Goal: Information Seeking & Learning: Find specific page/section

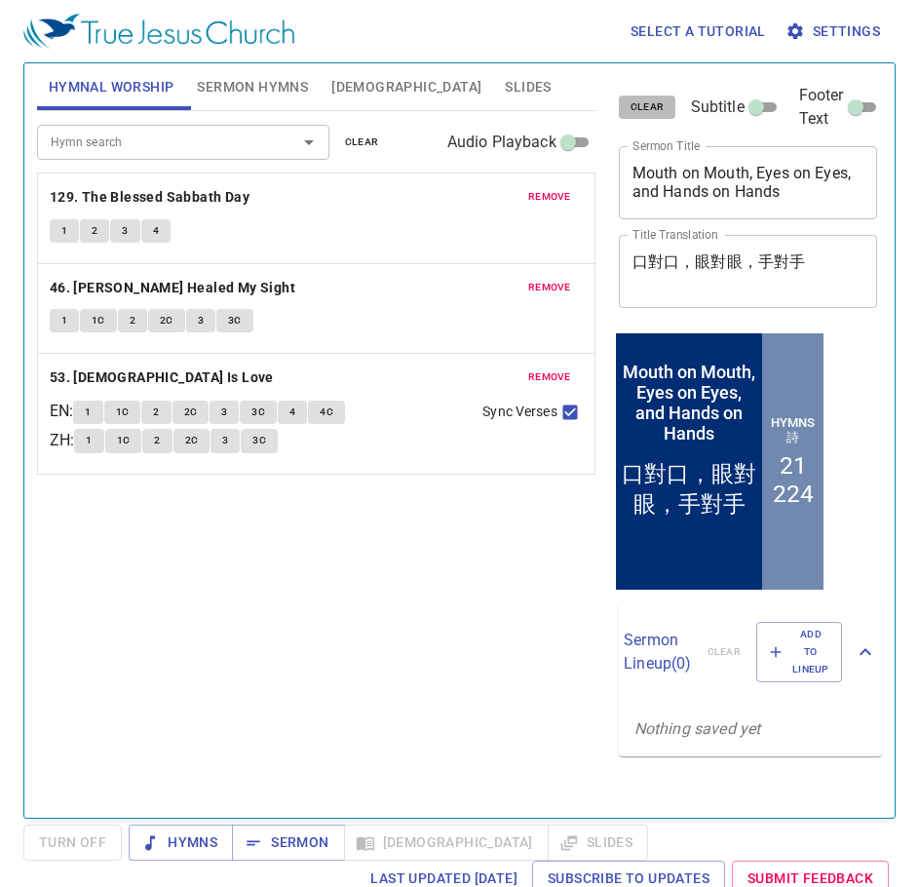
click at [643, 102] on span "clear" at bounding box center [647, 107] width 34 height 18
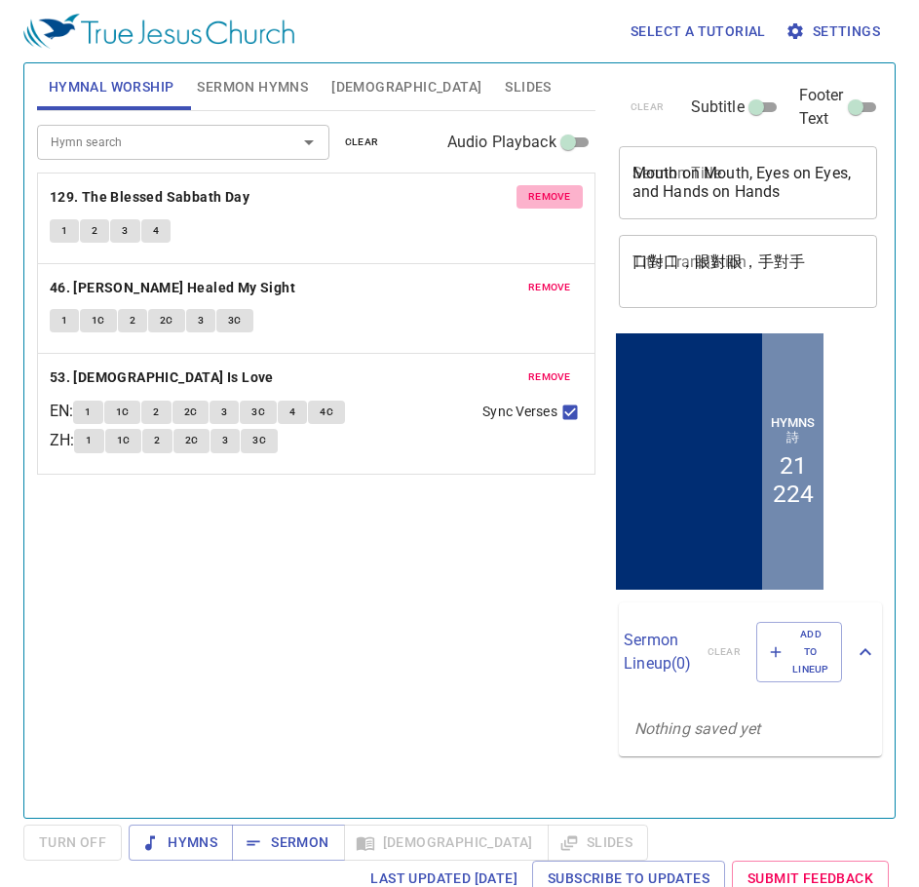
click at [567, 194] on span "remove" at bounding box center [549, 197] width 43 height 18
click at [567, 279] on span "remove" at bounding box center [549, 288] width 43 height 18
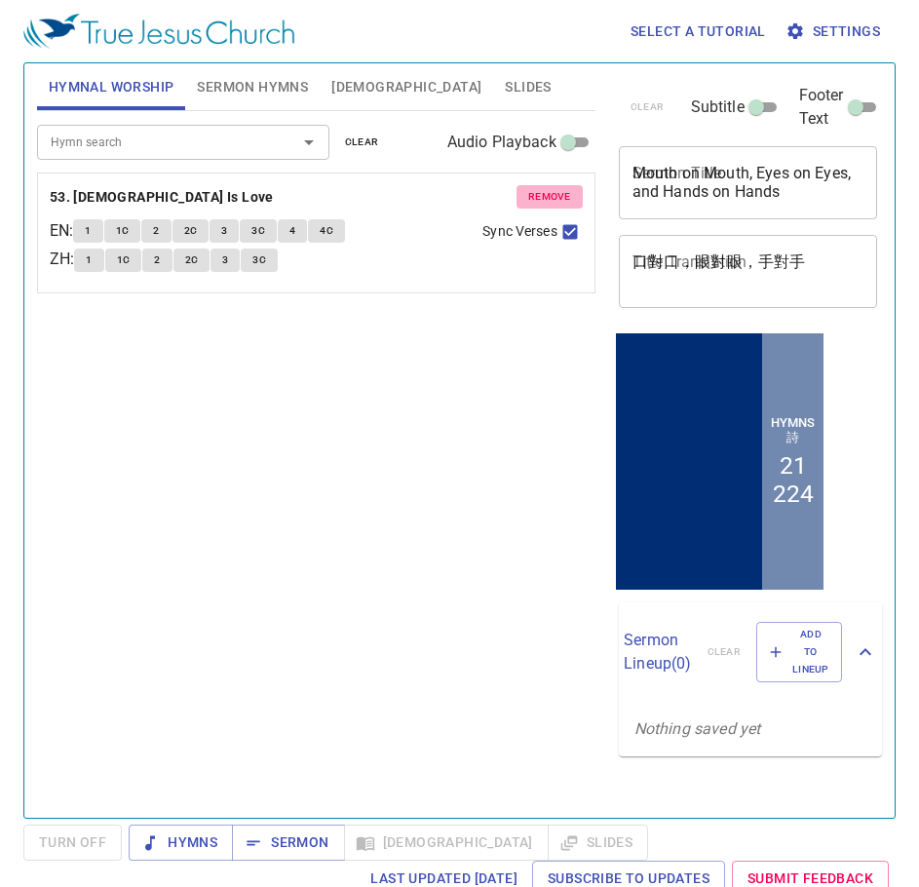
click at [567, 194] on span "remove" at bounding box center [549, 197] width 43 height 18
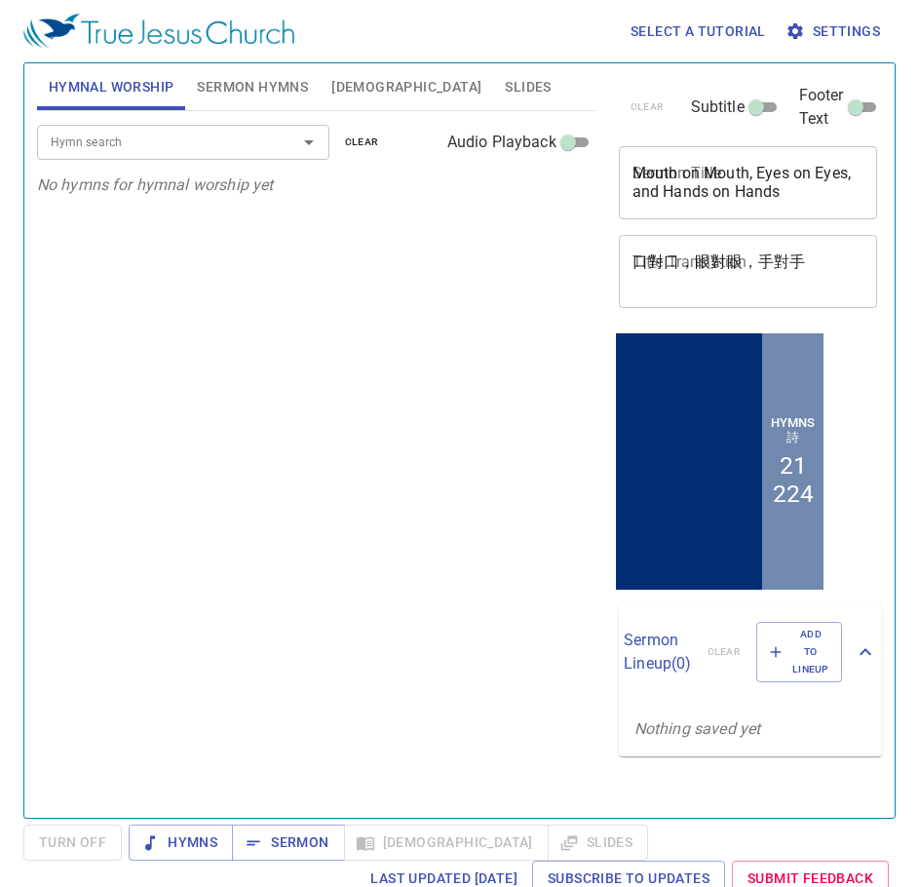
click at [214, 105] on button "Sermon Hymns" at bounding box center [252, 86] width 134 height 47
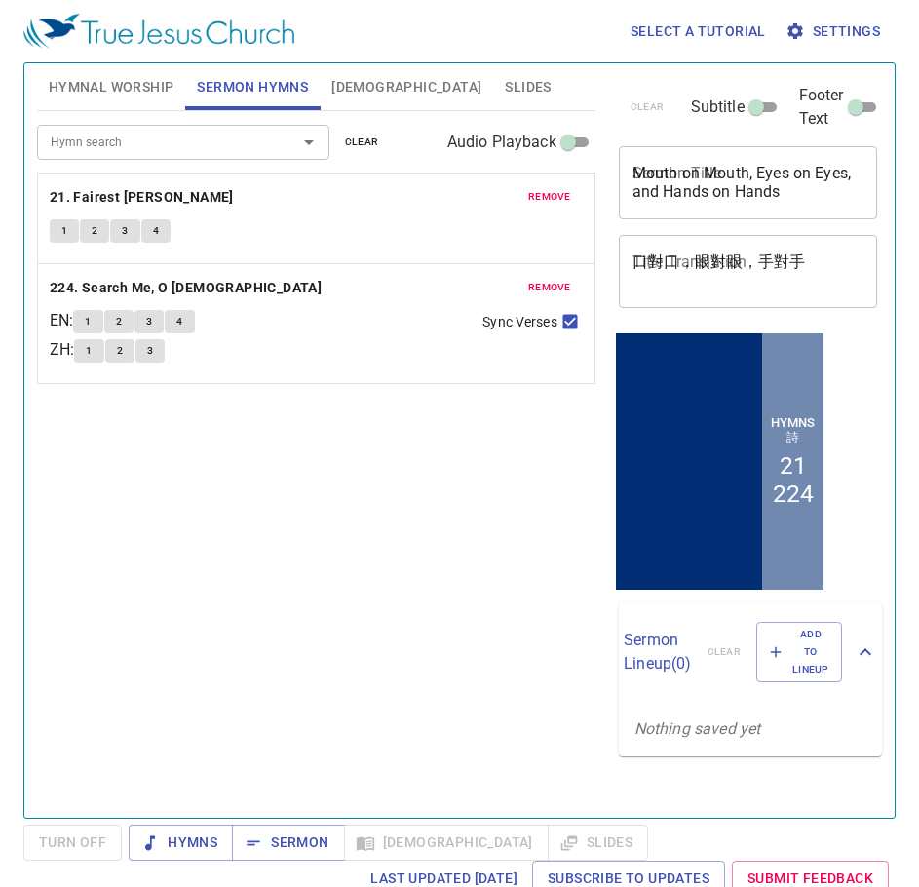
click at [551, 196] on span "remove" at bounding box center [549, 197] width 43 height 18
click at [550, 279] on span "remove" at bounding box center [549, 288] width 43 height 18
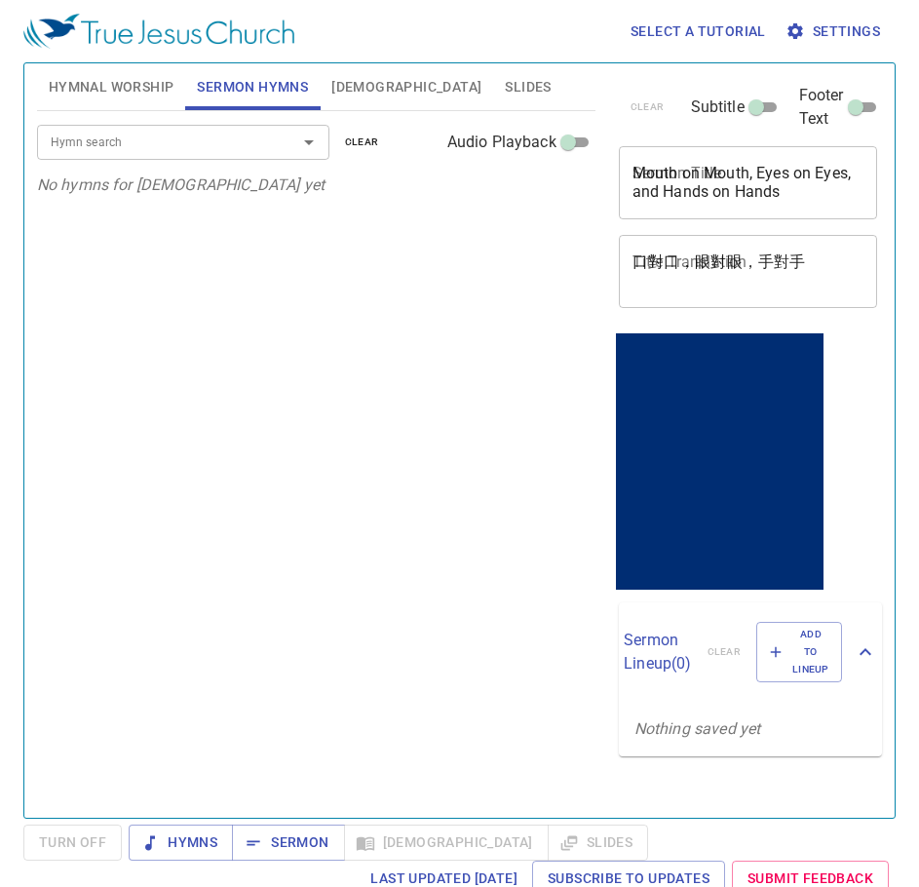
click at [737, 187] on textarea "Mouth on Mouth, Eyes on Eyes, and Hands on Hands" at bounding box center [748, 182] width 232 height 37
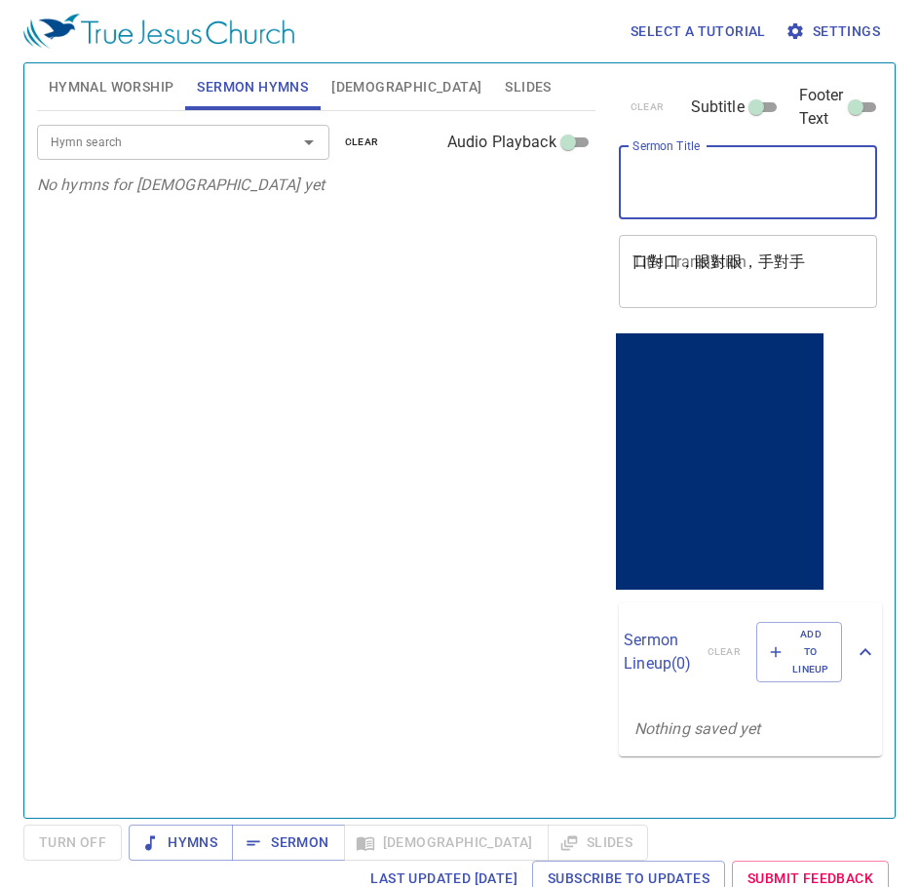
paste textarea "The Day that [DEMOGRAPHIC_DATA] visits Israel’s Transgressions (III)"
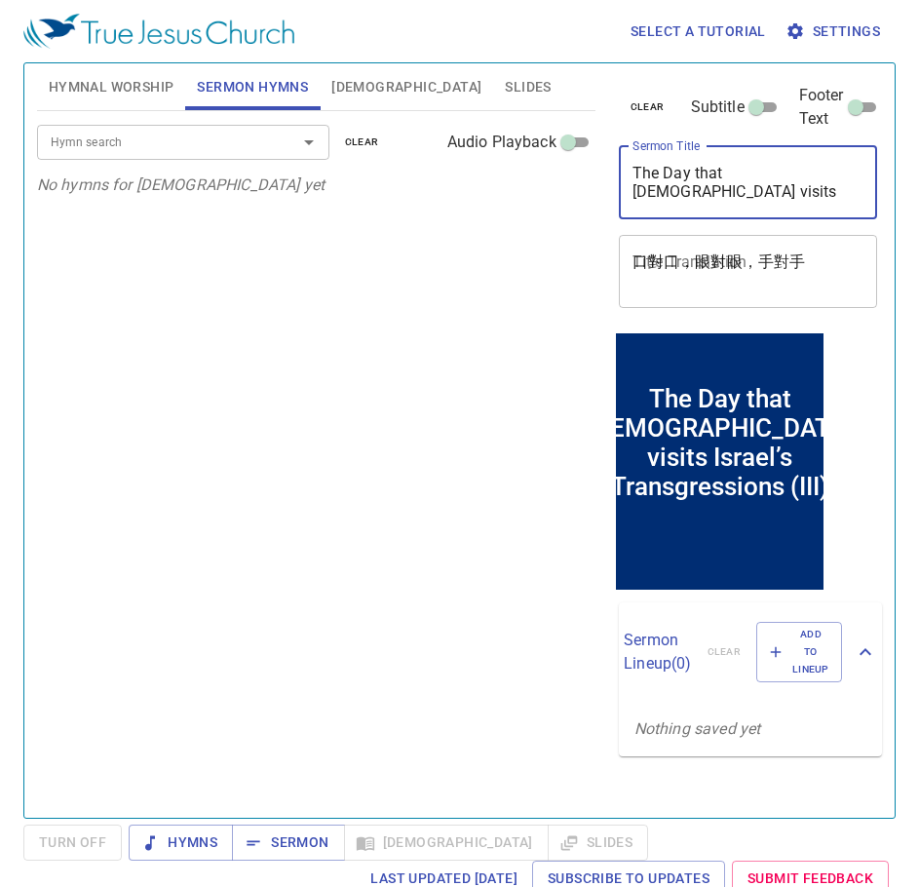
type textarea "The Day that [DEMOGRAPHIC_DATA] visits Israel’s Transgressions (III)"
click at [737, 285] on textarea "口對口，眼對眼，手對手" at bounding box center [748, 270] width 232 height 37
paste textarea "神追討以色列罪孽的日子 (三)"
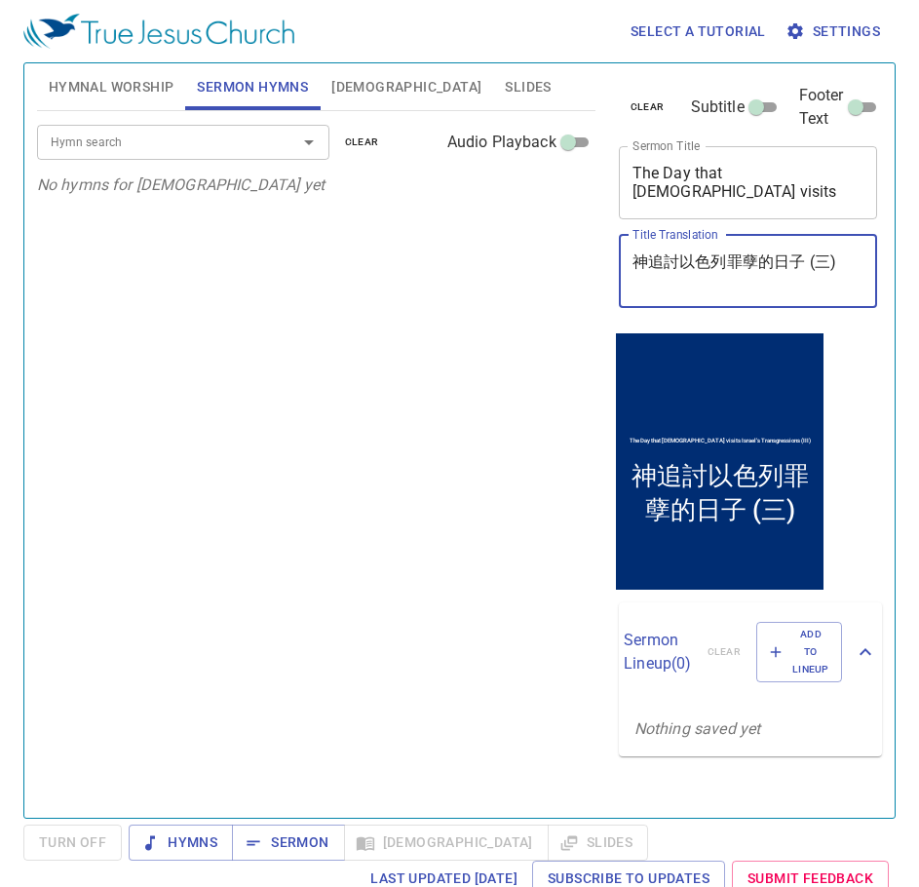
type textarea "神追討以色列罪孽的日子 (三)"
drag, startPoint x: 348, startPoint y: 320, endPoint x: 396, endPoint y: 323, distance: 47.8
click at [350, 320] on div "Hymn search Hymn search clear Audio Playback No hymns for sermon yet" at bounding box center [316, 456] width 558 height 690
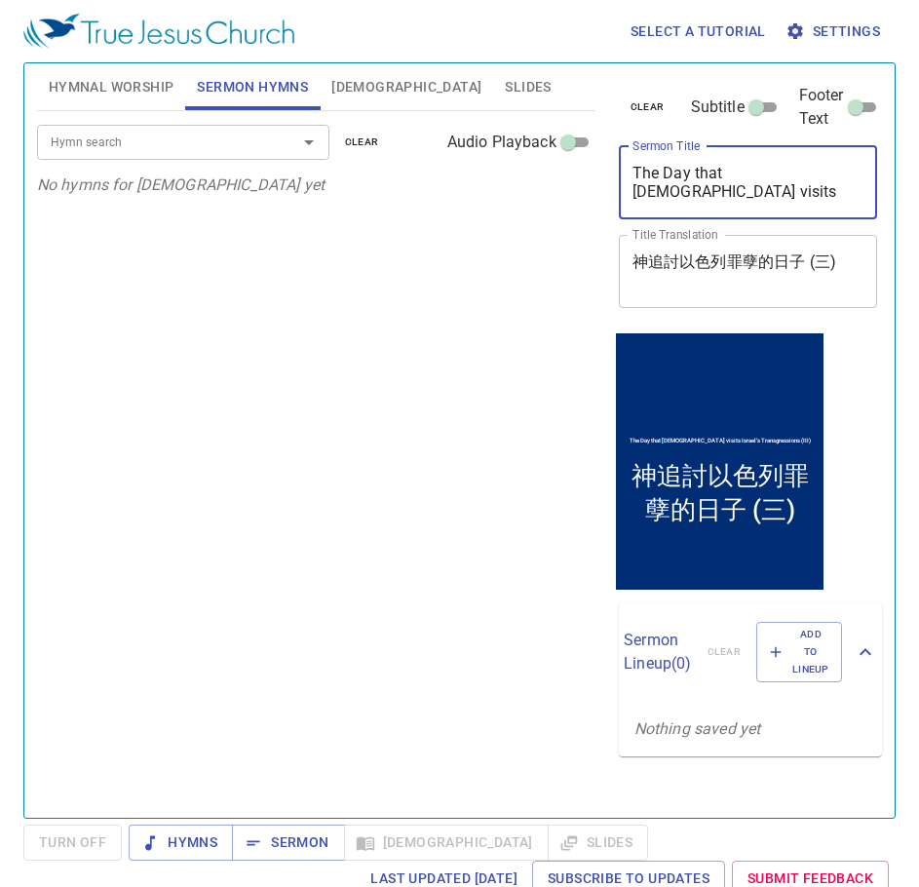
click at [774, 175] on textarea "The Day that [DEMOGRAPHIC_DATA] visits Israel’s Transgressions (III)" at bounding box center [748, 182] width 232 height 37
drag, startPoint x: 785, startPoint y: 199, endPoint x: 578, endPoint y: 176, distance: 208.7
click at [578, 176] on div "Hymnal Worship Sermon Hymns Bible Slides Hymn search Hymn search clear Audio Pl…" at bounding box center [459, 433] width 860 height 754
click at [529, 483] on div "Hymn search Hymn search clear Audio Playback No hymns for sermon yet" at bounding box center [316, 456] width 558 height 690
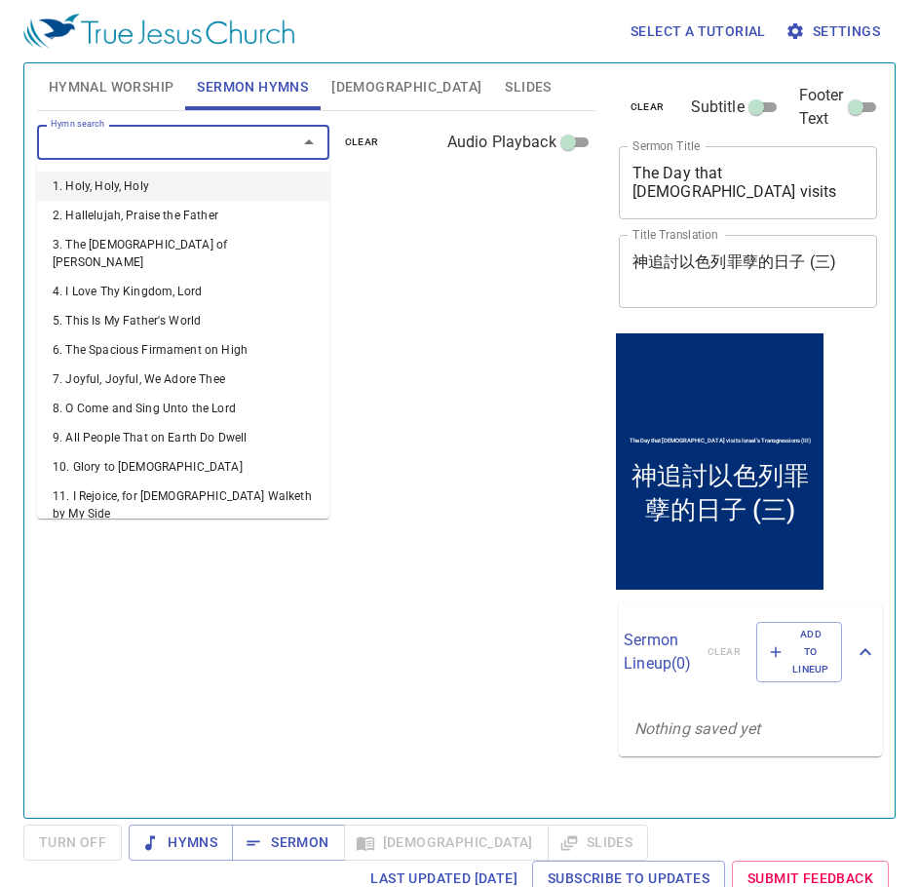
click at [111, 136] on input "Hymn search" at bounding box center [154, 142] width 223 height 22
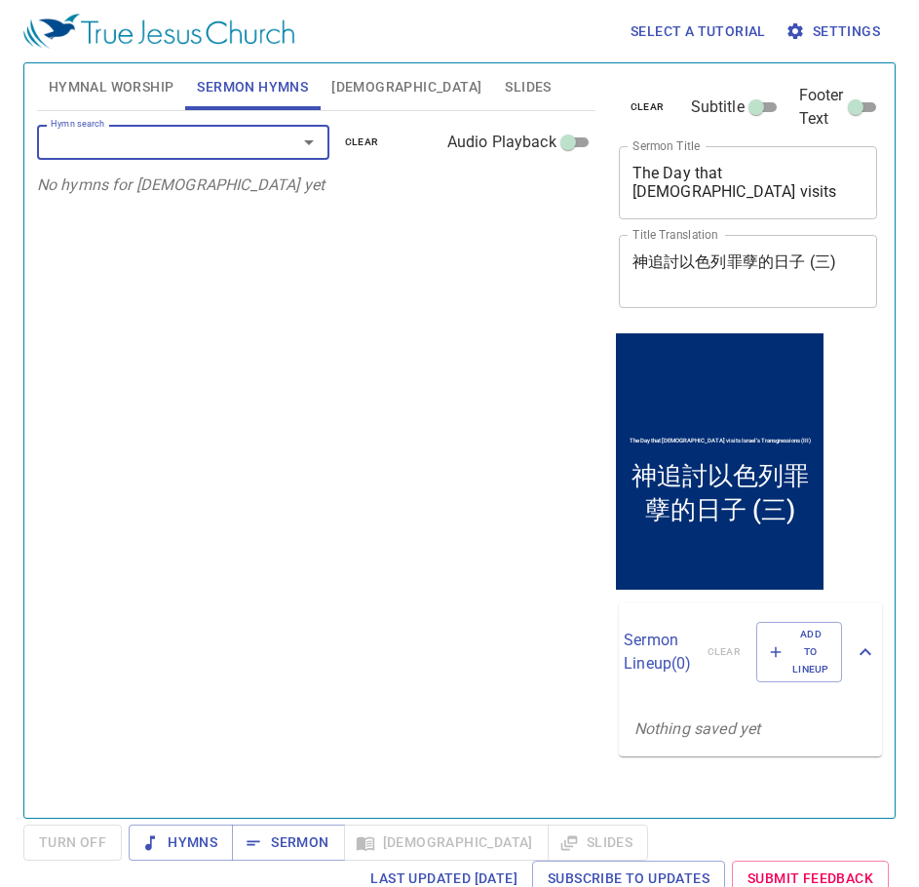
click at [153, 139] on input "Hymn search" at bounding box center [154, 142] width 223 height 22
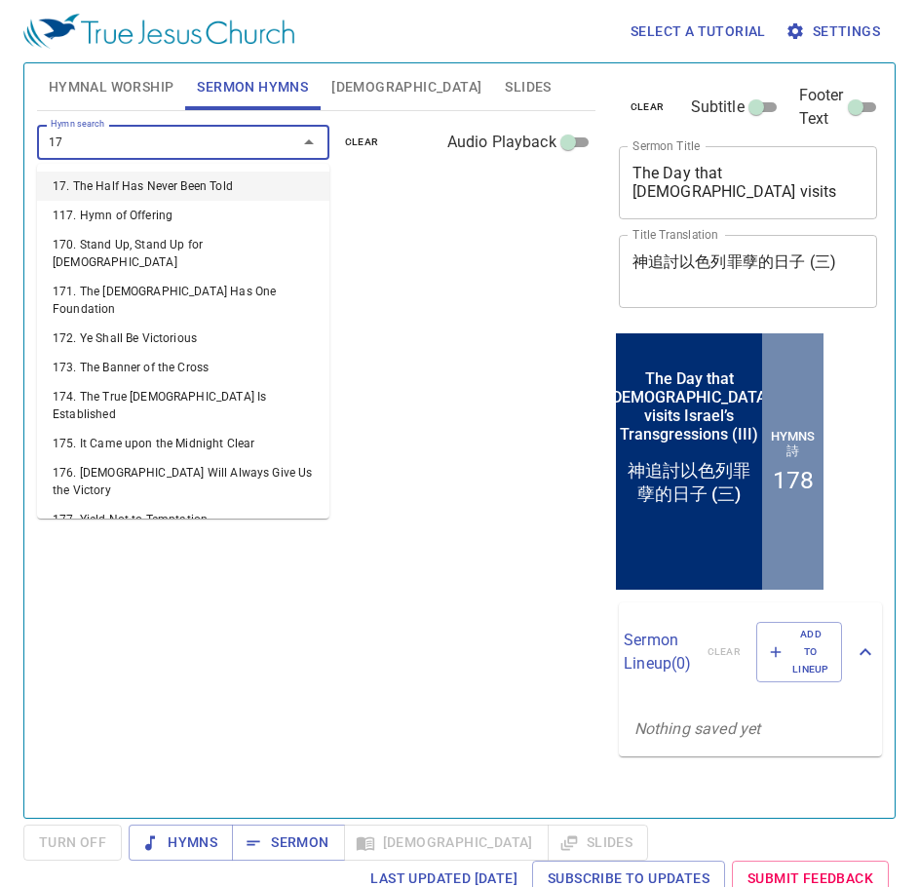
type input "178"
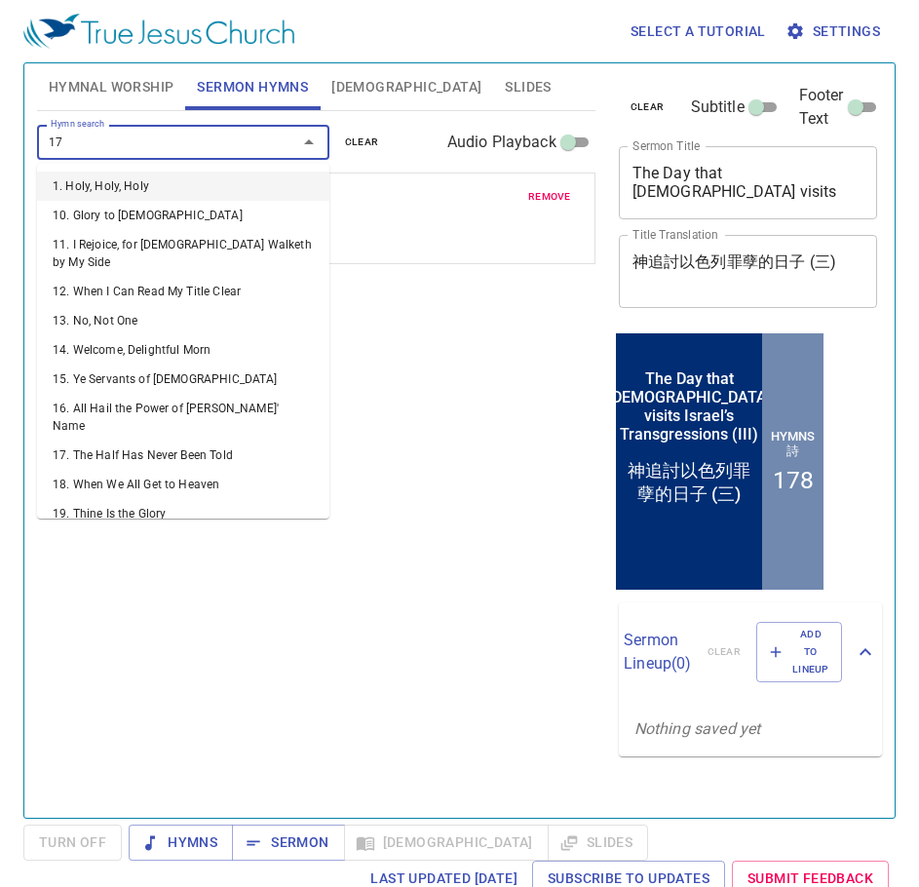
type input "179"
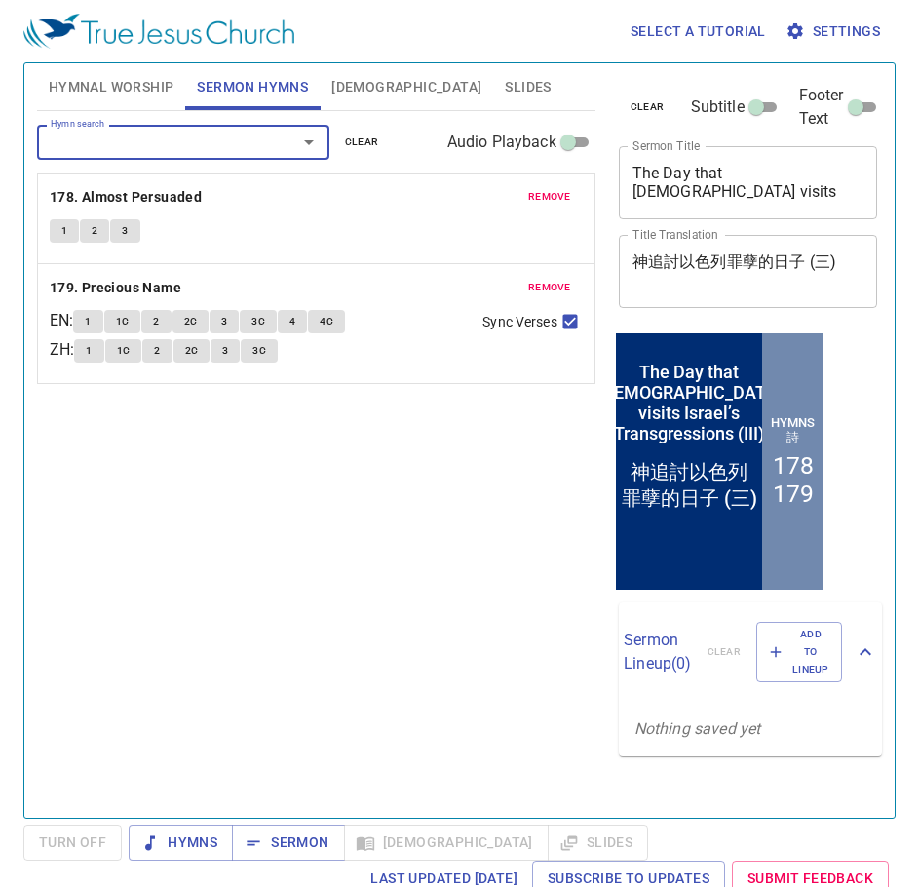
click at [431, 491] on div "Hymn search Hymn search clear Audio Playback remove 178. Almost Persuaded 1 2 3…" at bounding box center [316, 456] width 558 height 690
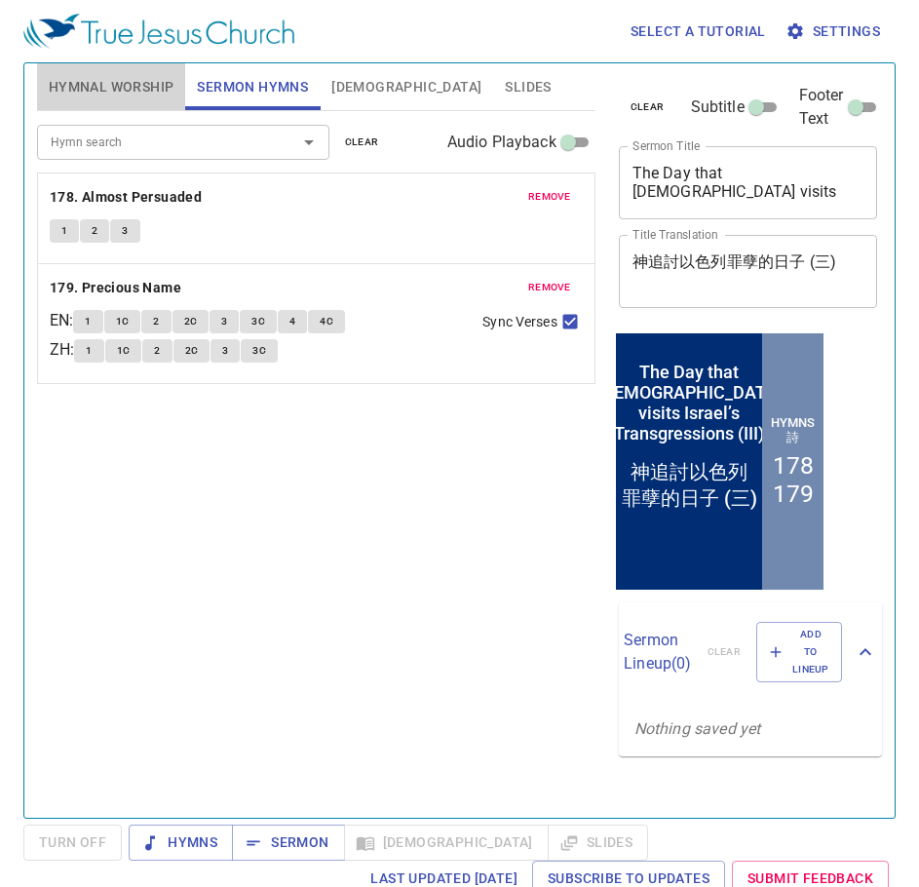
click at [119, 95] on span "Hymnal Worship" at bounding box center [112, 87] width 126 height 24
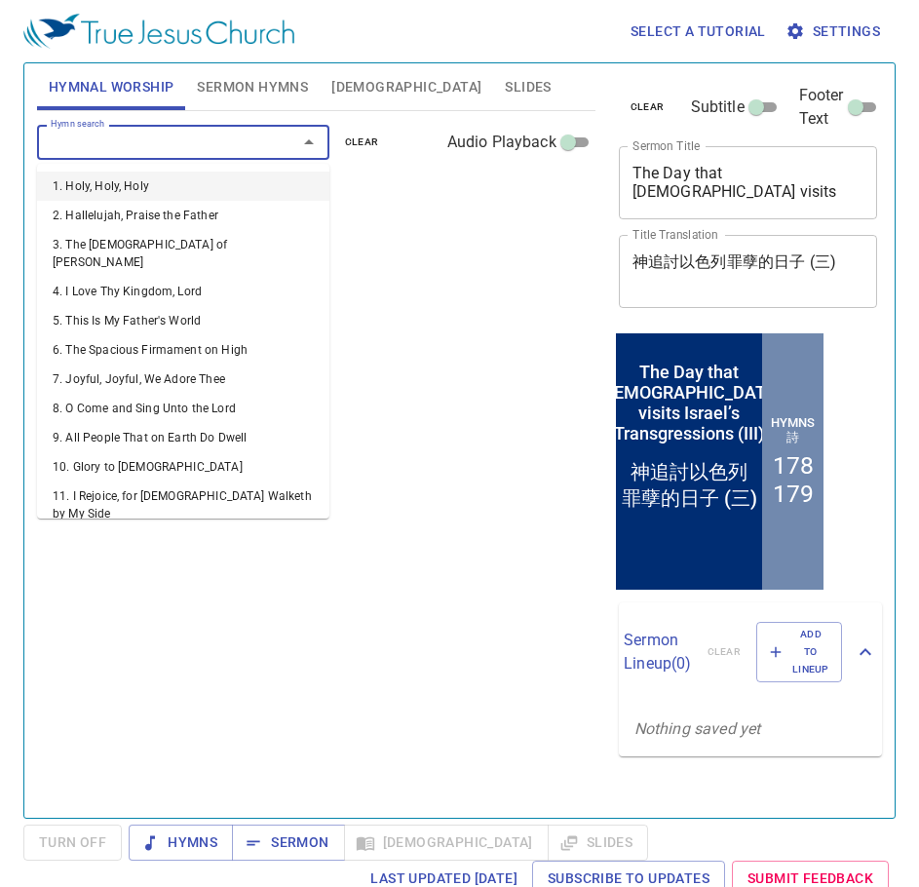
click at [144, 146] on input "Hymn search" at bounding box center [154, 142] width 223 height 22
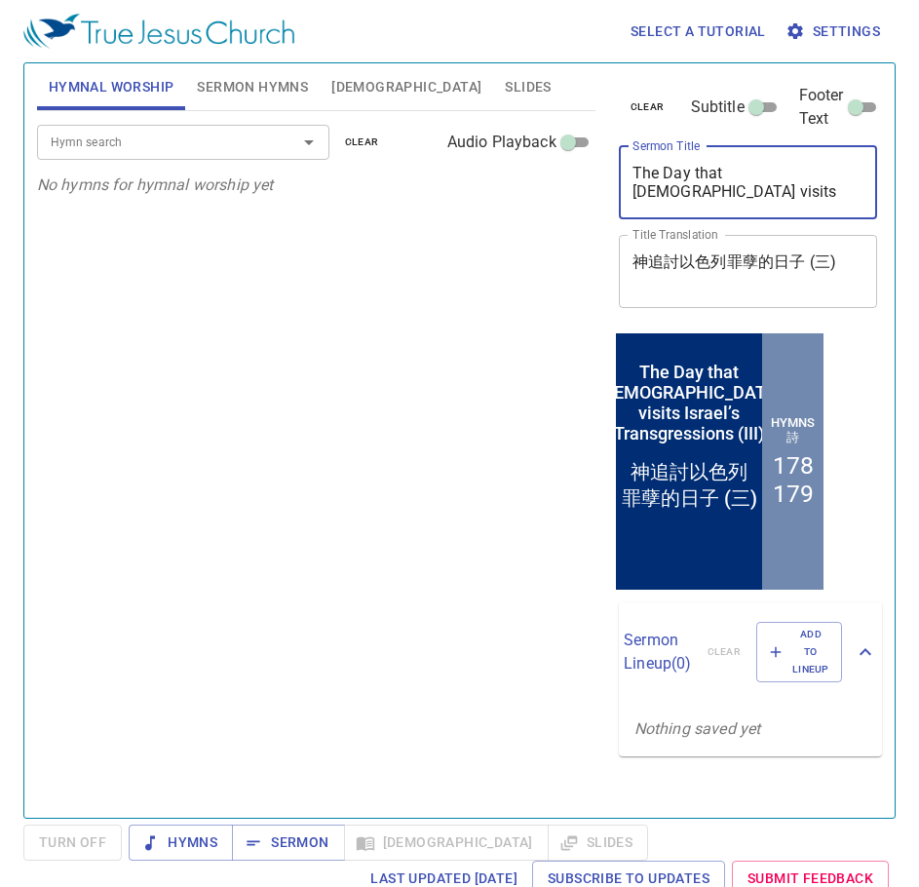
drag, startPoint x: 813, startPoint y: 195, endPoint x: 528, endPoint y: 159, distance: 286.8
click at [528, 159] on div "Hymnal Worship Sermon Hymns Bible Slides Hymn search Hymn search clear Audio Pl…" at bounding box center [459, 433] width 860 height 754
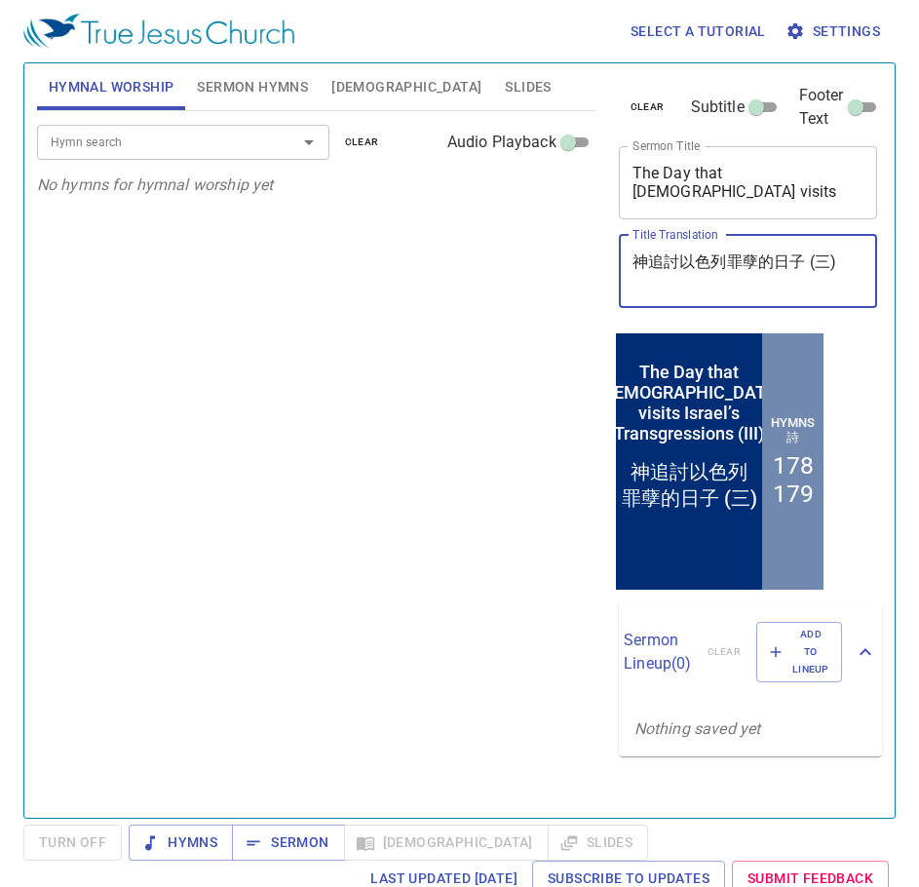
drag, startPoint x: 853, startPoint y: 261, endPoint x: 544, endPoint y: 256, distance: 308.9
click at [544, 256] on div "Hymnal Worship Sermon Hymns Bible Slides Hymn search Hymn search clear Audio Pl…" at bounding box center [459, 433] width 860 height 754
click at [262, 117] on div "Hymn search Hymn search clear Audio Playback" at bounding box center [316, 142] width 558 height 62
click at [262, 103] on button "Sermon Hymns" at bounding box center [252, 86] width 134 height 47
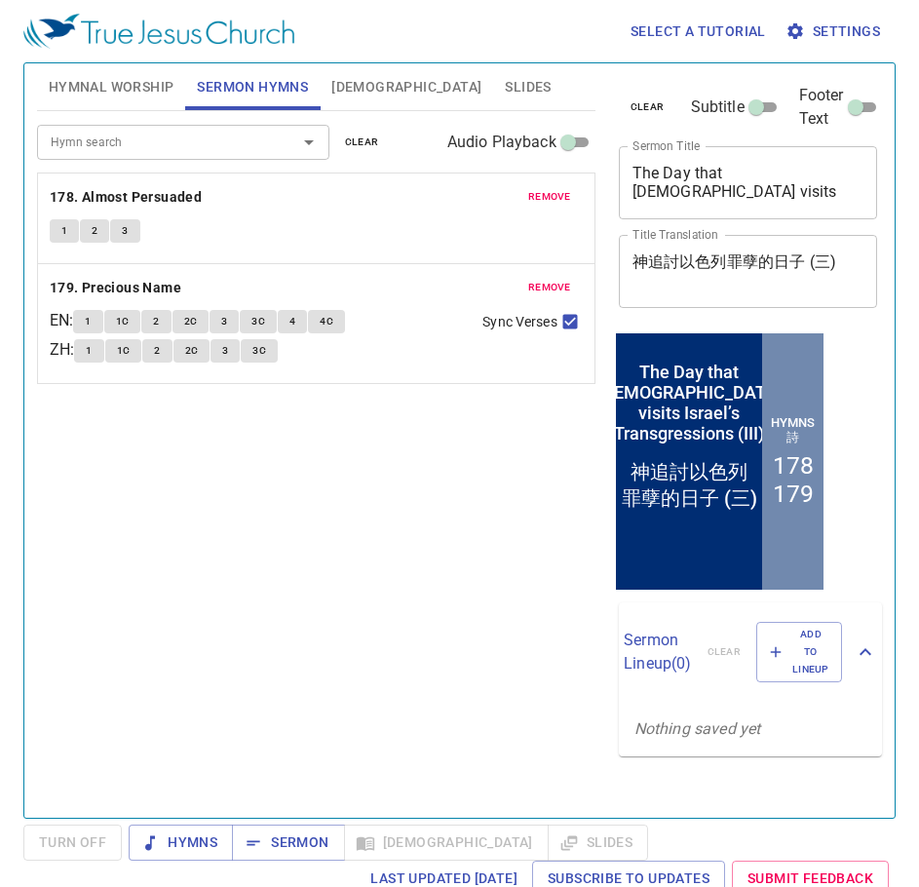
click at [105, 97] on span "Hymnal Worship" at bounding box center [112, 87] width 126 height 24
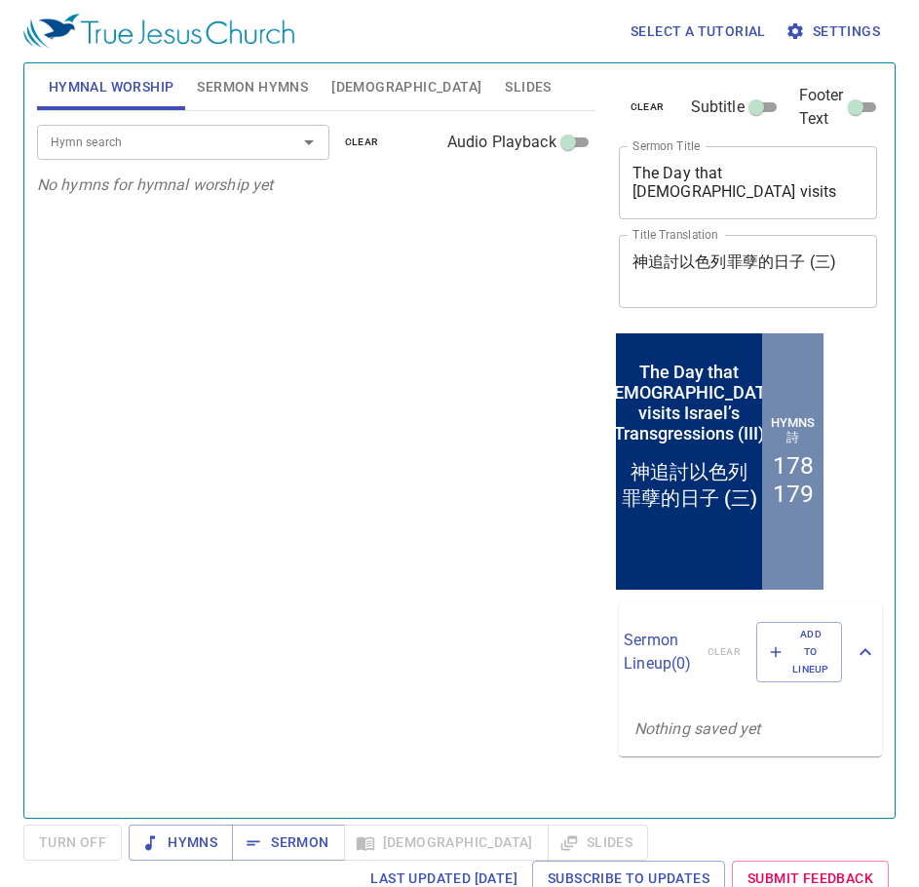
click at [132, 137] on input "Hymn search" at bounding box center [154, 142] width 223 height 22
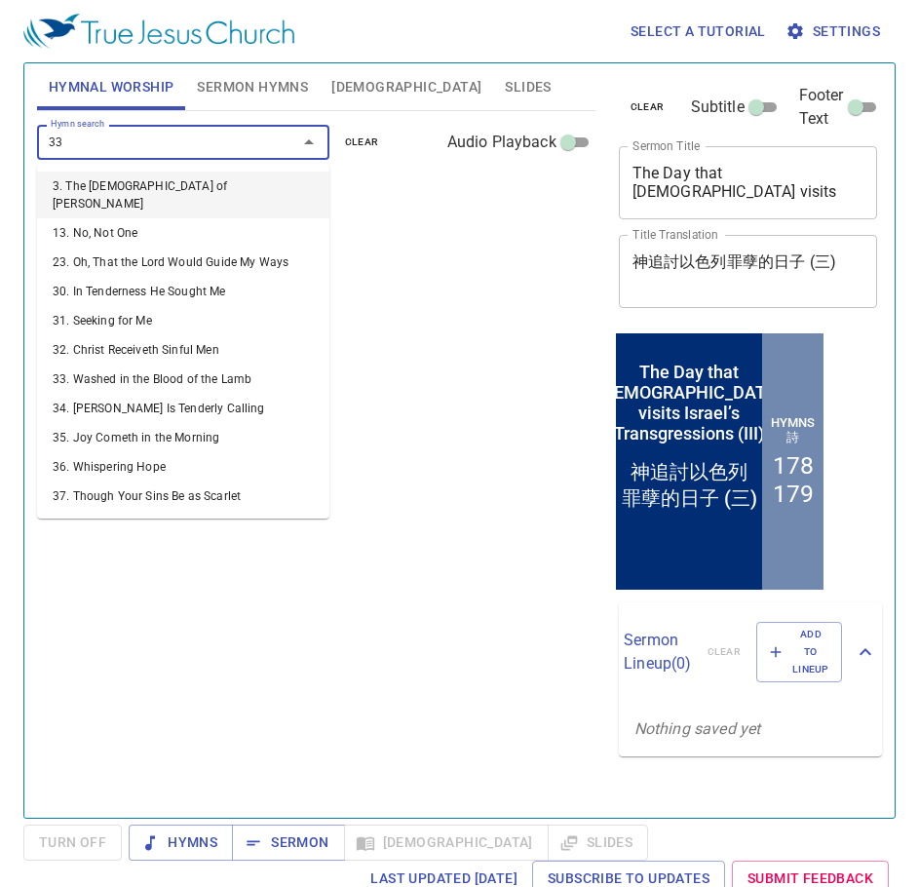
type input "339"
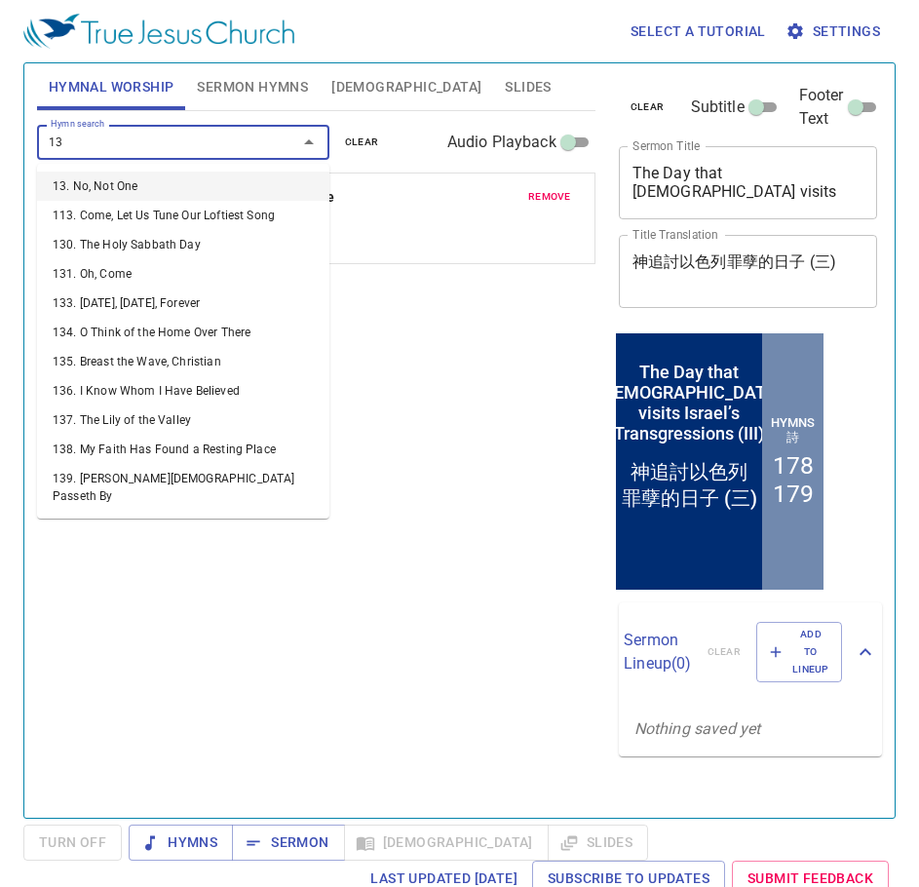
type input "136"
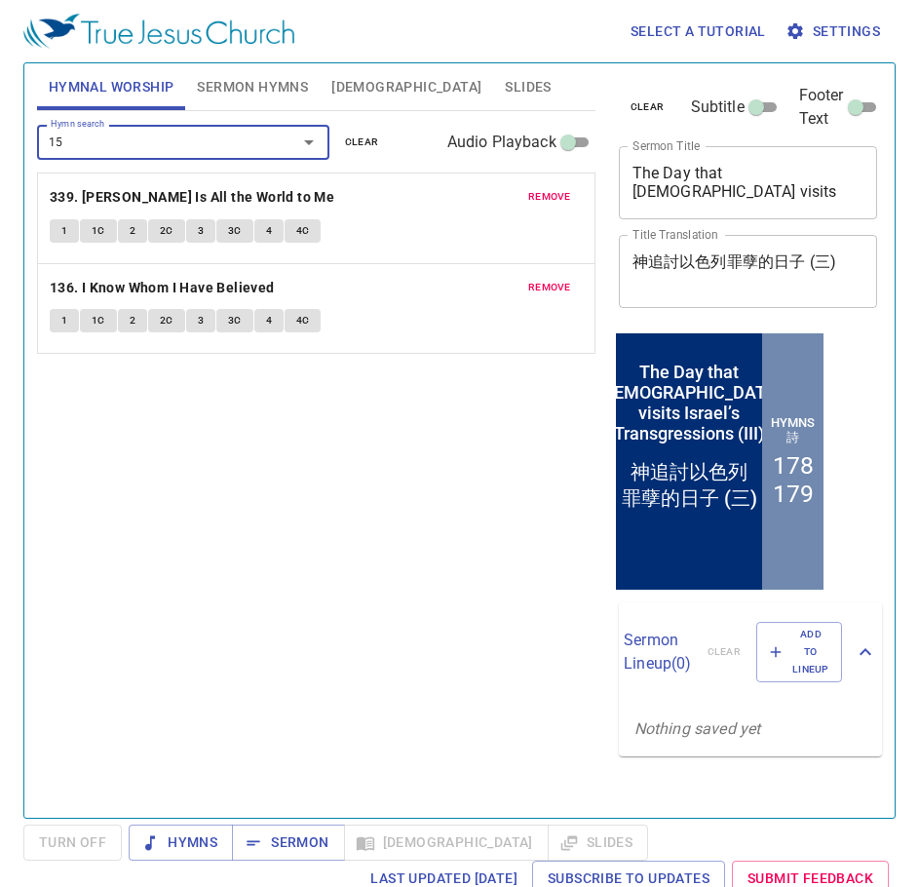
type input "151"
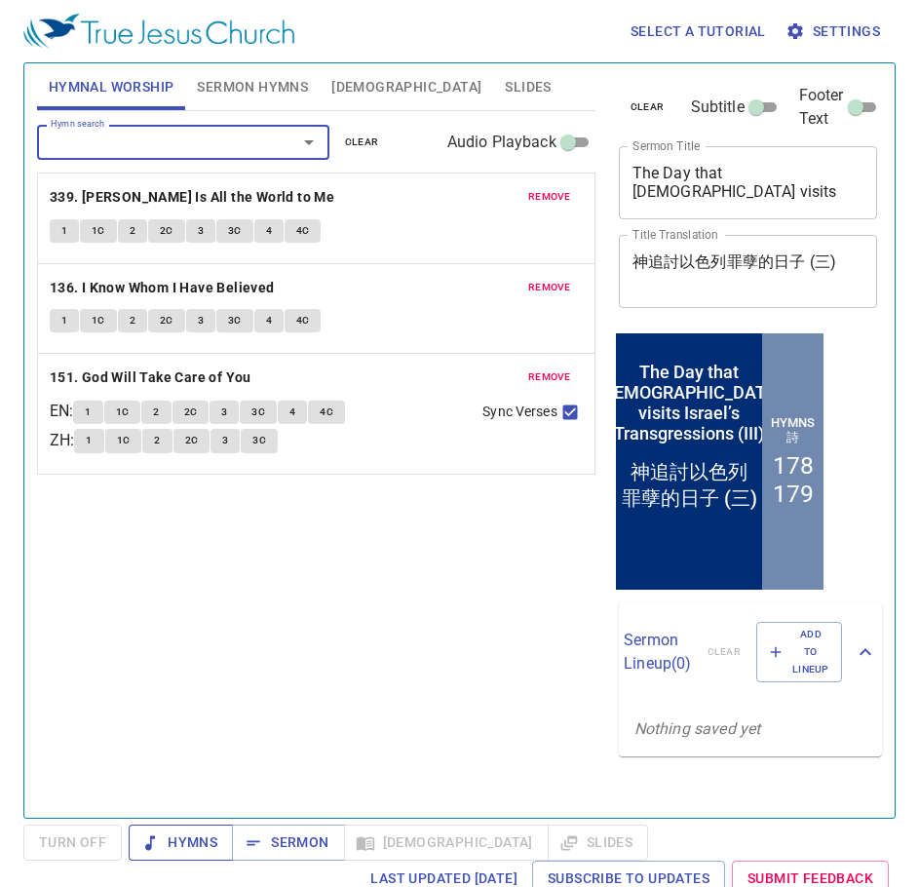
click at [187, 833] on span "Hymns" at bounding box center [180, 842] width 73 height 24
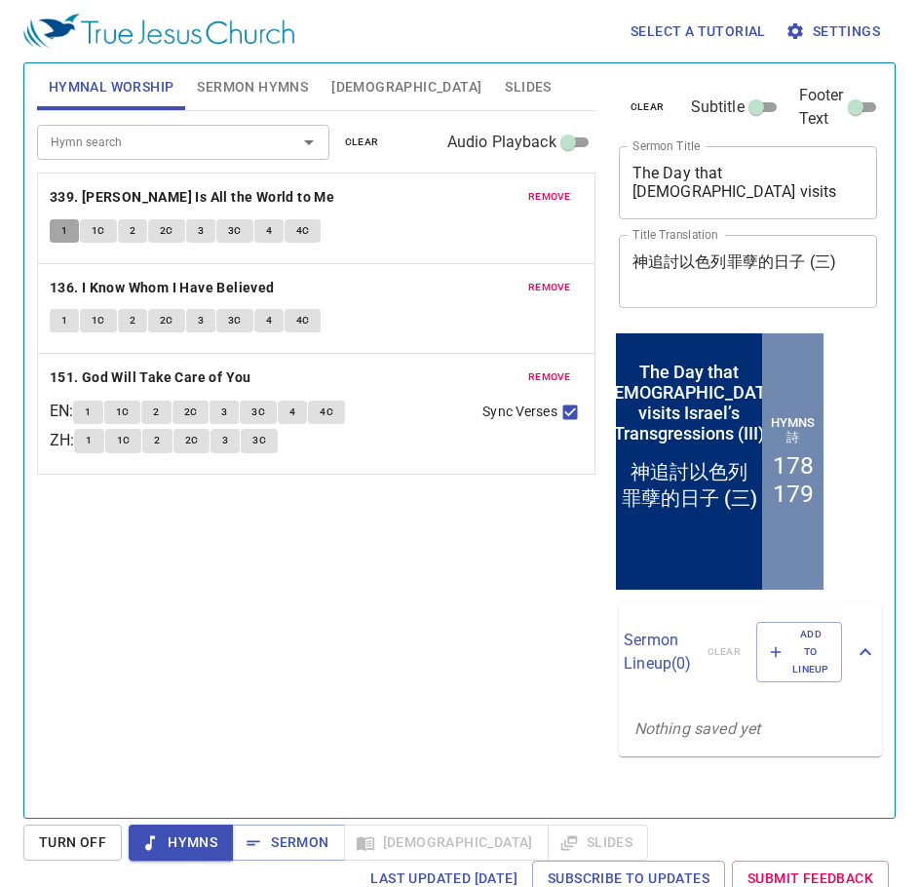
click at [61, 230] on span "1" at bounding box center [64, 231] width 6 height 18
click at [100, 227] on span "1C" at bounding box center [99, 231] width 14 height 18
click at [134, 227] on span "2" at bounding box center [133, 231] width 6 height 18
click at [174, 230] on button "2C" at bounding box center [166, 230] width 37 height 23
click at [205, 233] on button "3" at bounding box center [200, 230] width 29 height 23
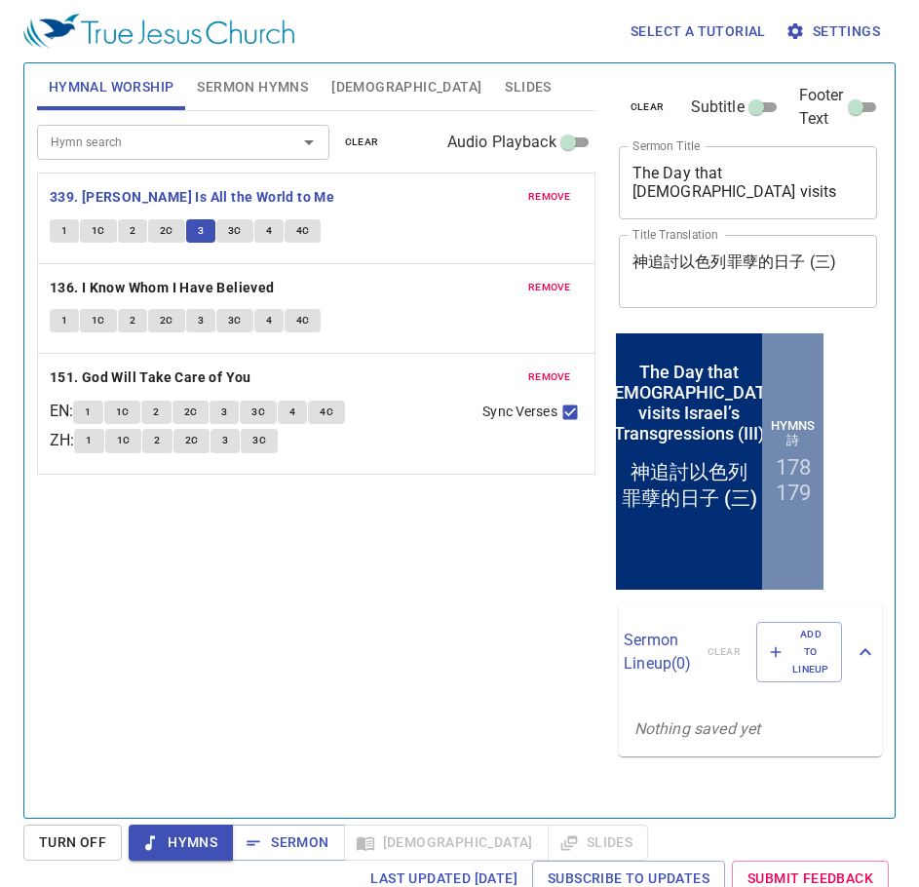
click at [231, 228] on span "3C" at bounding box center [235, 231] width 14 height 18
click at [274, 228] on button "4" at bounding box center [268, 230] width 29 height 23
click at [302, 230] on span "4C" at bounding box center [303, 231] width 14 height 18
click at [59, 318] on button "1" at bounding box center [64, 320] width 29 height 23
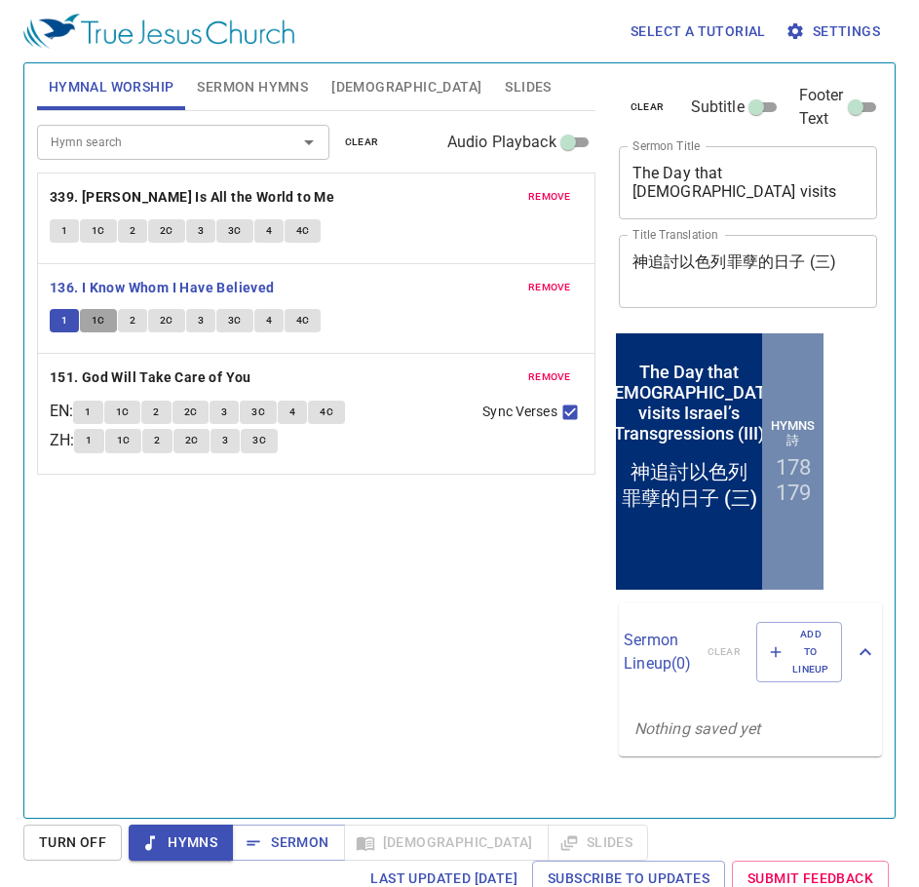
click at [102, 321] on span "1C" at bounding box center [99, 321] width 14 height 18
click at [135, 321] on button "2" at bounding box center [132, 320] width 29 height 23
click at [173, 317] on button "2C" at bounding box center [166, 320] width 37 height 23
click at [202, 323] on span "3" at bounding box center [201, 321] width 6 height 18
click at [240, 313] on span "3C" at bounding box center [235, 321] width 14 height 18
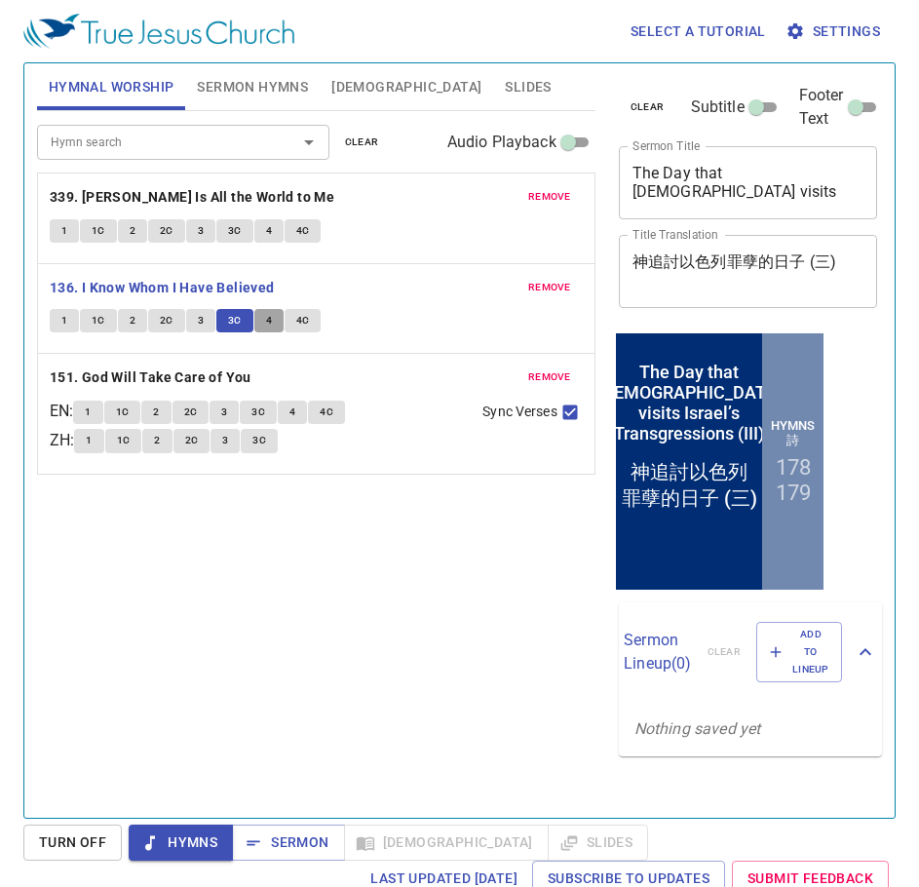
click at [274, 313] on button "4" at bounding box center [268, 320] width 29 height 23
click at [296, 315] on span "4C" at bounding box center [303, 321] width 14 height 18
click at [91, 408] on span "1" at bounding box center [88, 412] width 6 height 18
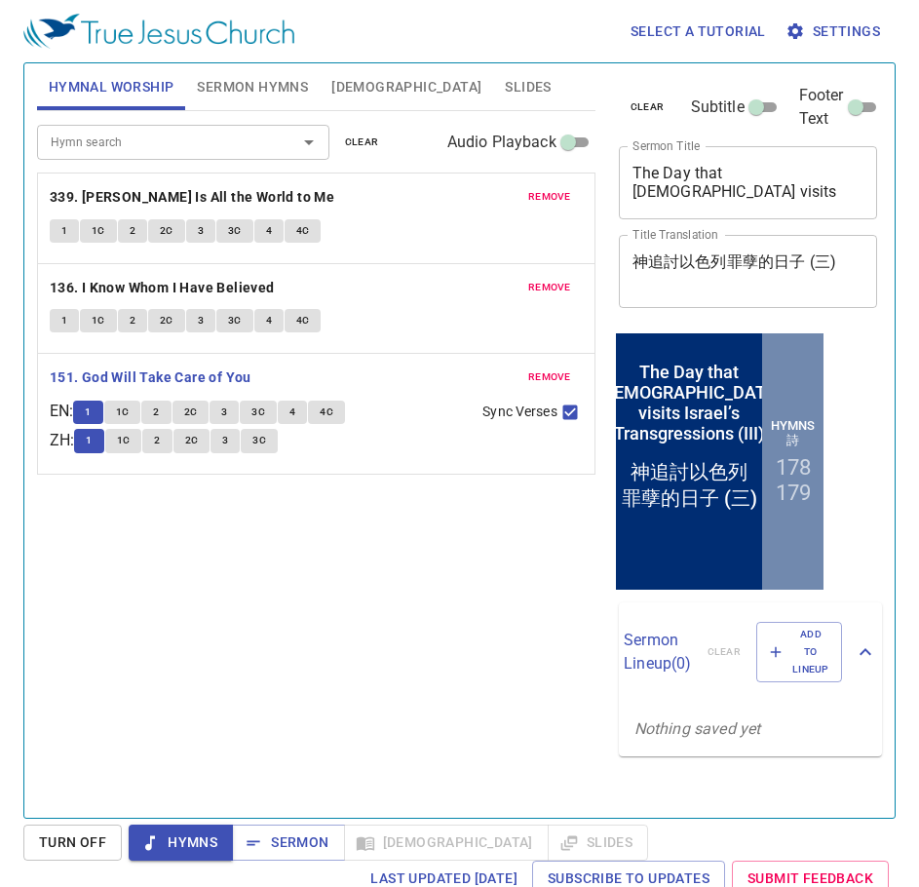
click at [130, 405] on span "1C" at bounding box center [123, 412] width 14 height 18
click at [171, 408] on button "2" at bounding box center [155, 411] width 29 height 23
click at [198, 413] on span "2C" at bounding box center [191, 412] width 14 height 18
click at [237, 407] on button "3" at bounding box center [223, 411] width 29 height 23
click at [265, 406] on span "3C" at bounding box center [258, 412] width 14 height 18
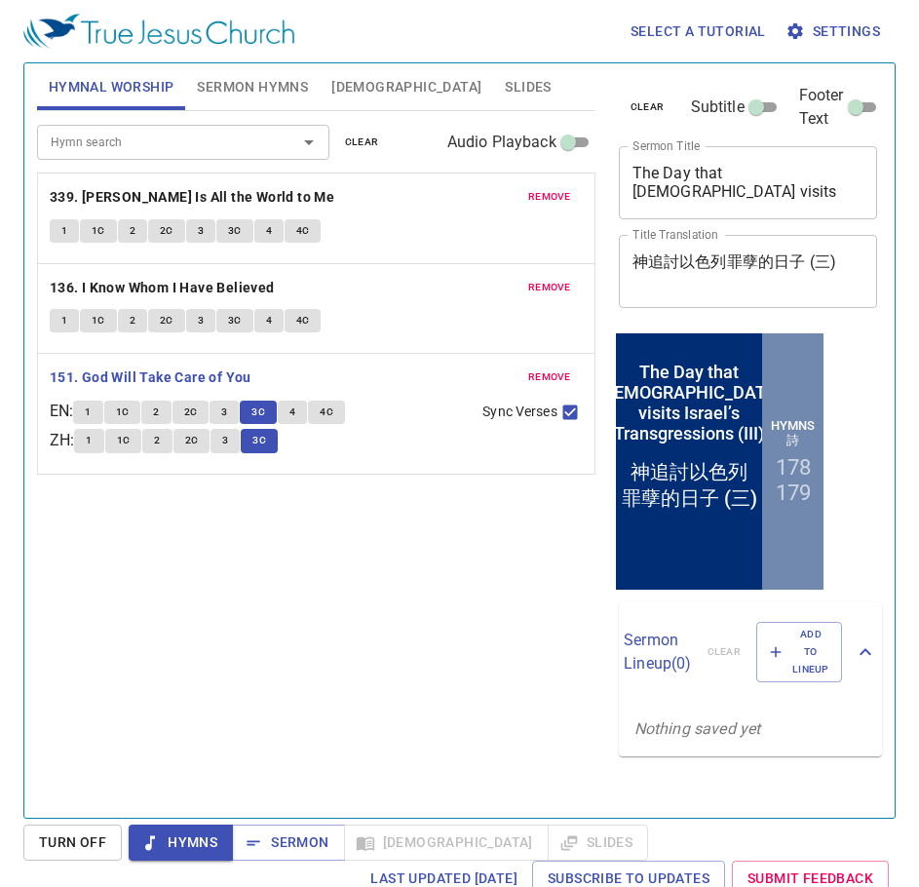
click at [305, 413] on button "4" at bounding box center [292, 411] width 29 height 23
click at [333, 413] on span "4C" at bounding box center [327, 412] width 14 height 18
click at [285, 834] on span "Sermon" at bounding box center [287, 842] width 81 height 24
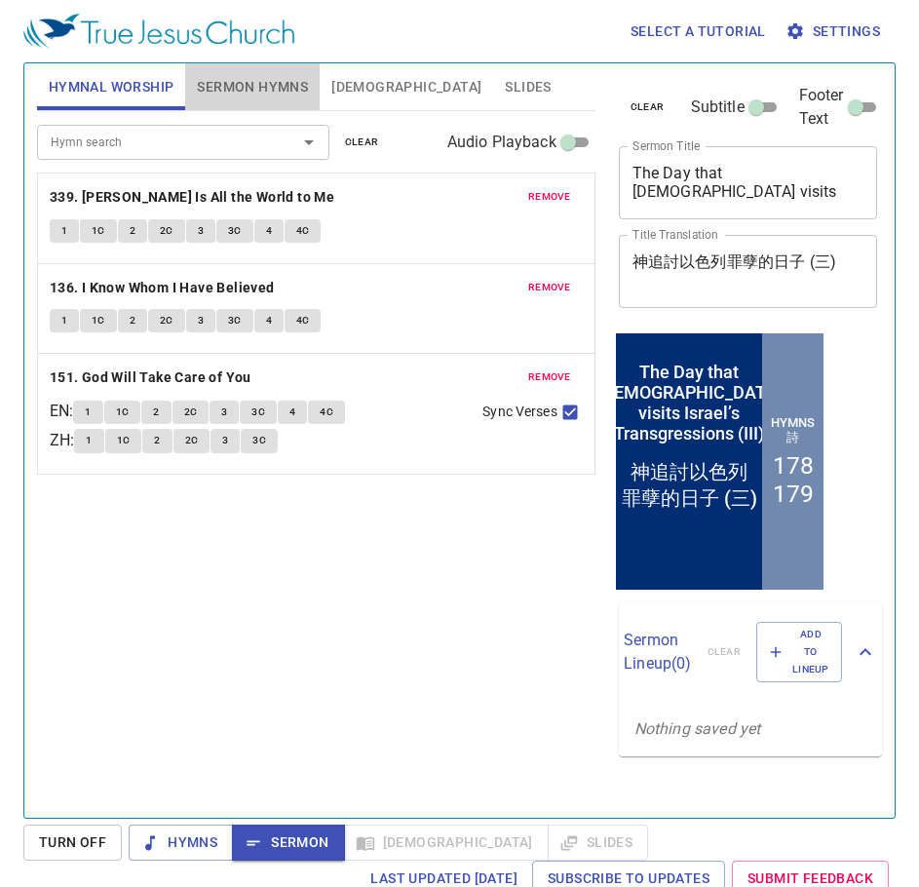
click at [259, 81] on span "Sermon Hymns" at bounding box center [252, 87] width 111 height 24
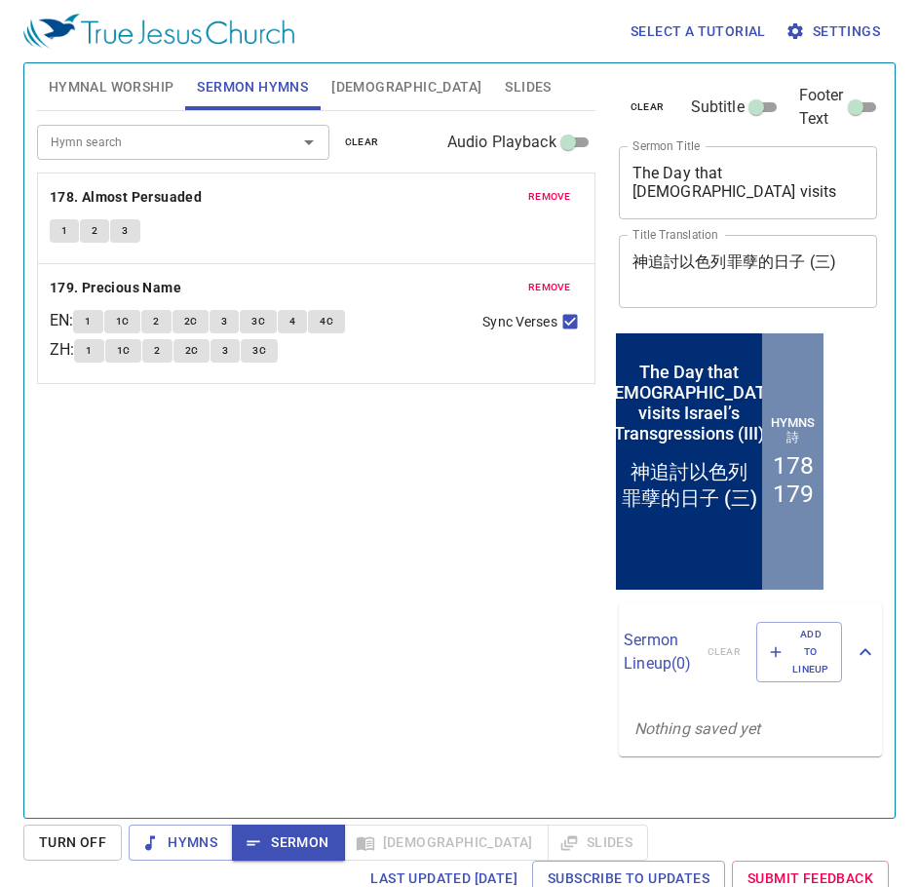
drag, startPoint x: 60, startPoint y: 235, endPoint x: 123, endPoint y: 238, distance: 62.4
click at [62, 235] on span "1" at bounding box center [64, 231] width 6 height 18
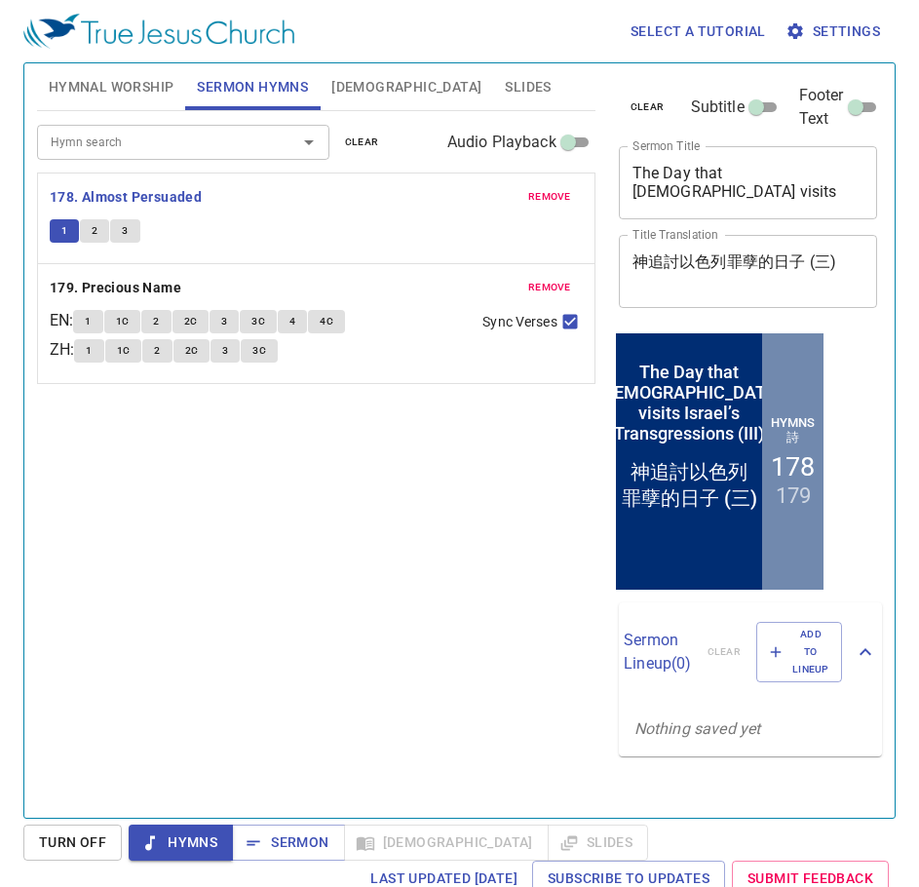
click at [100, 225] on button "2" at bounding box center [94, 230] width 29 height 23
click at [121, 225] on button "3" at bounding box center [124, 230] width 29 height 23
click at [304, 837] on span "Sermon" at bounding box center [287, 842] width 81 height 24
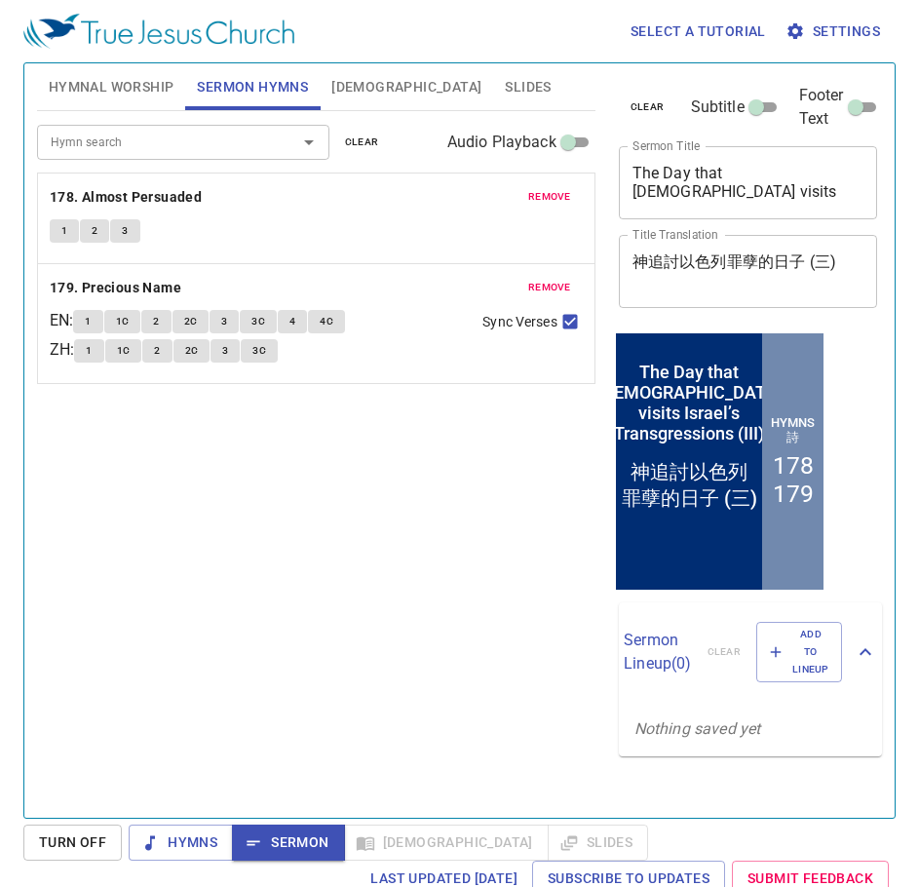
click at [339, 89] on span "[DEMOGRAPHIC_DATA]" at bounding box center [406, 87] width 150 height 24
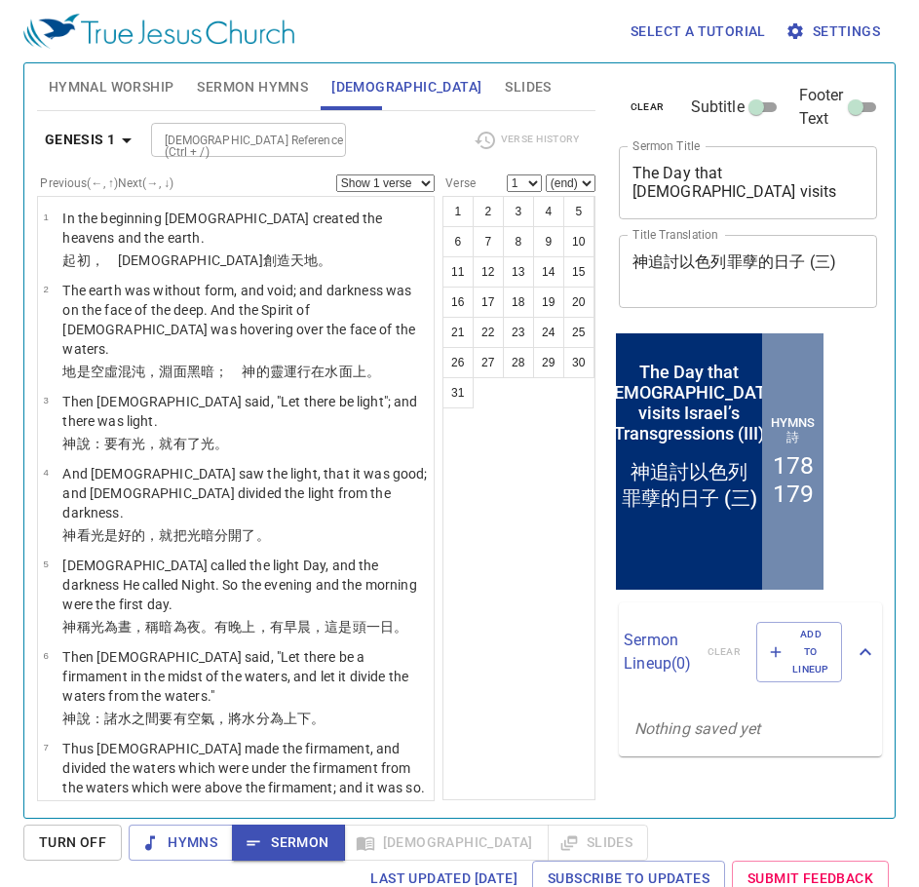
click at [203, 155] on div "[DEMOGRAPHIC_DATA] Reference (Ctrl + /)" at bounding box center [248, 140] width 195 height 34
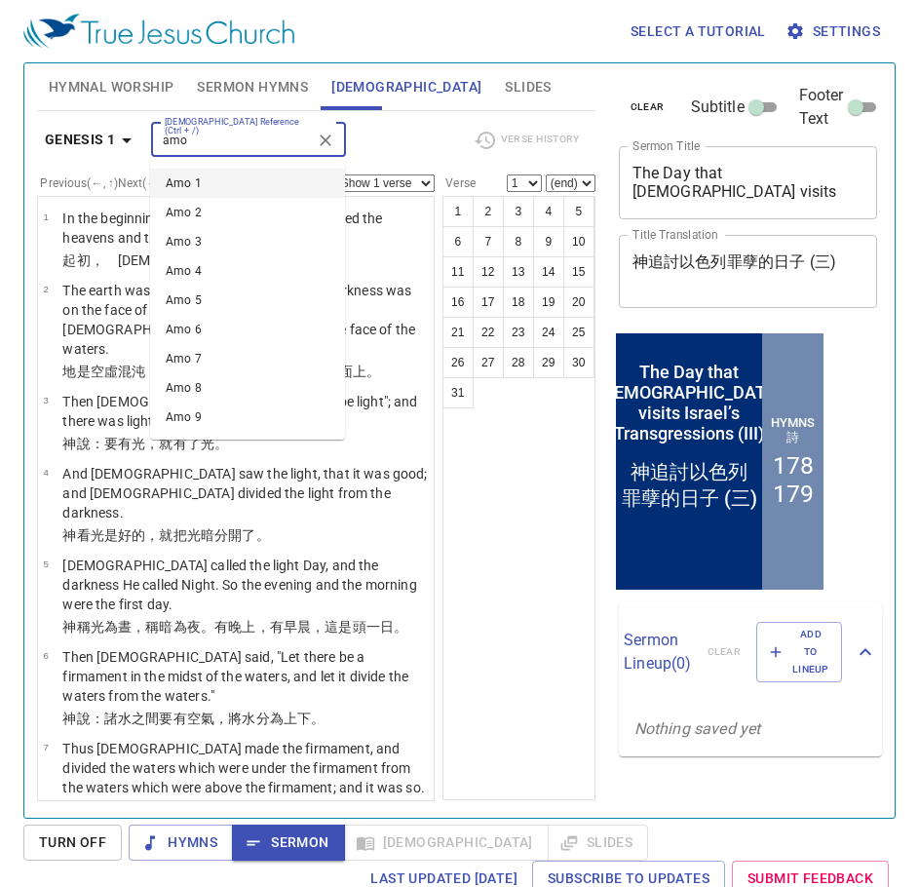
type input "amo"
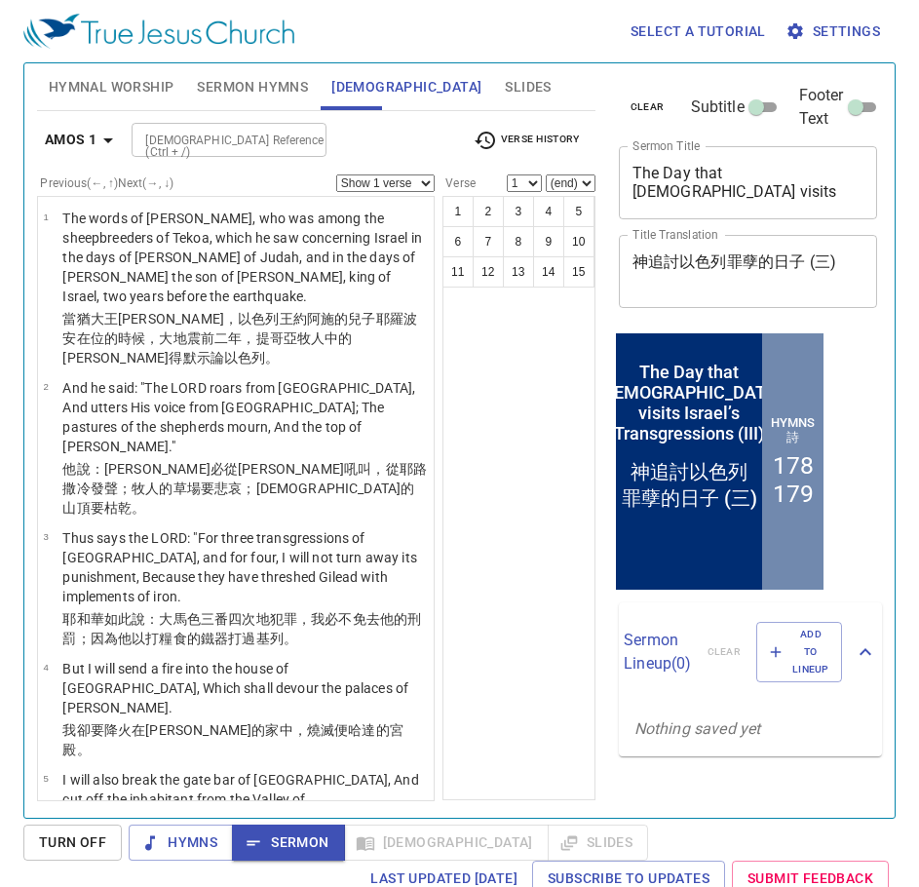
click at [505, 79] on span "Slides" at bounding box center [528, 87] width 46 height 24
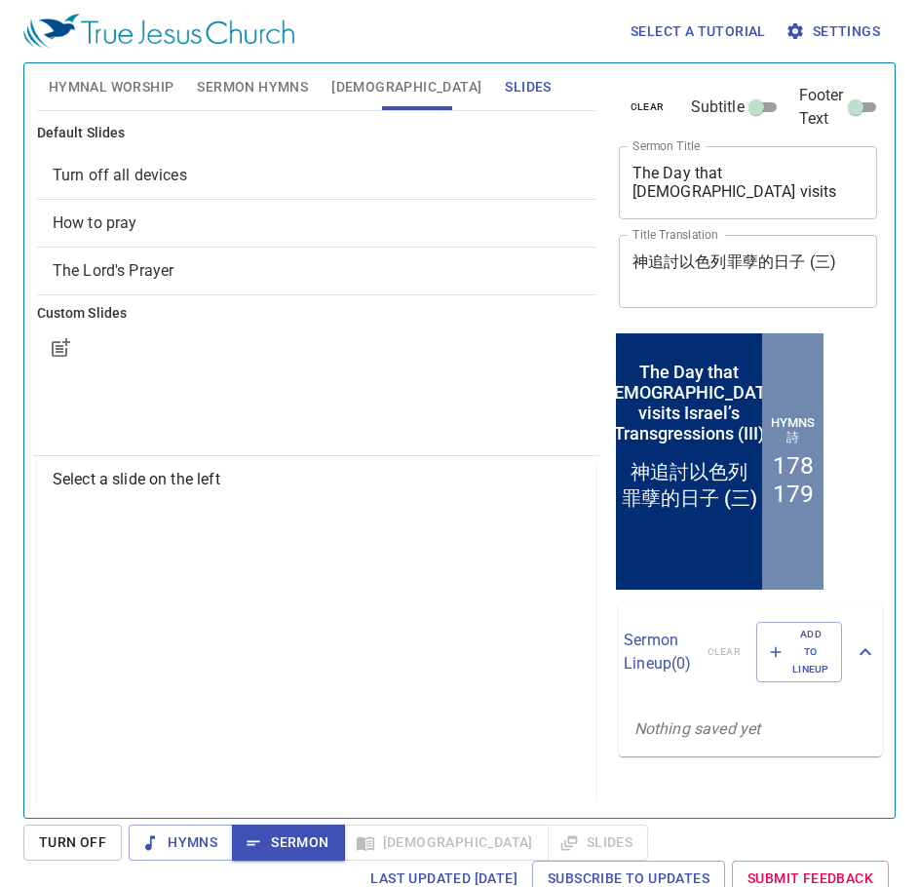
click at [136, 219] on span "How to pray" at bounding box center [316, 222] width 527 height 23
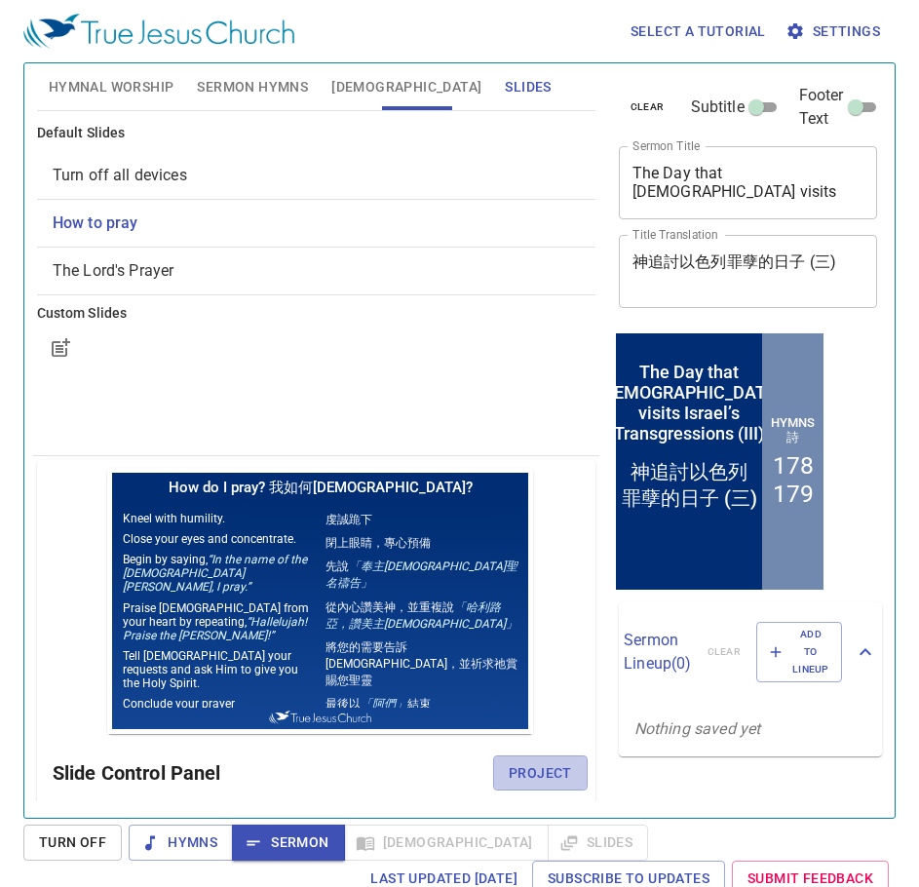
click at [528, 778] on span "Project" at bounding box center [540, 773] width 63 height 24
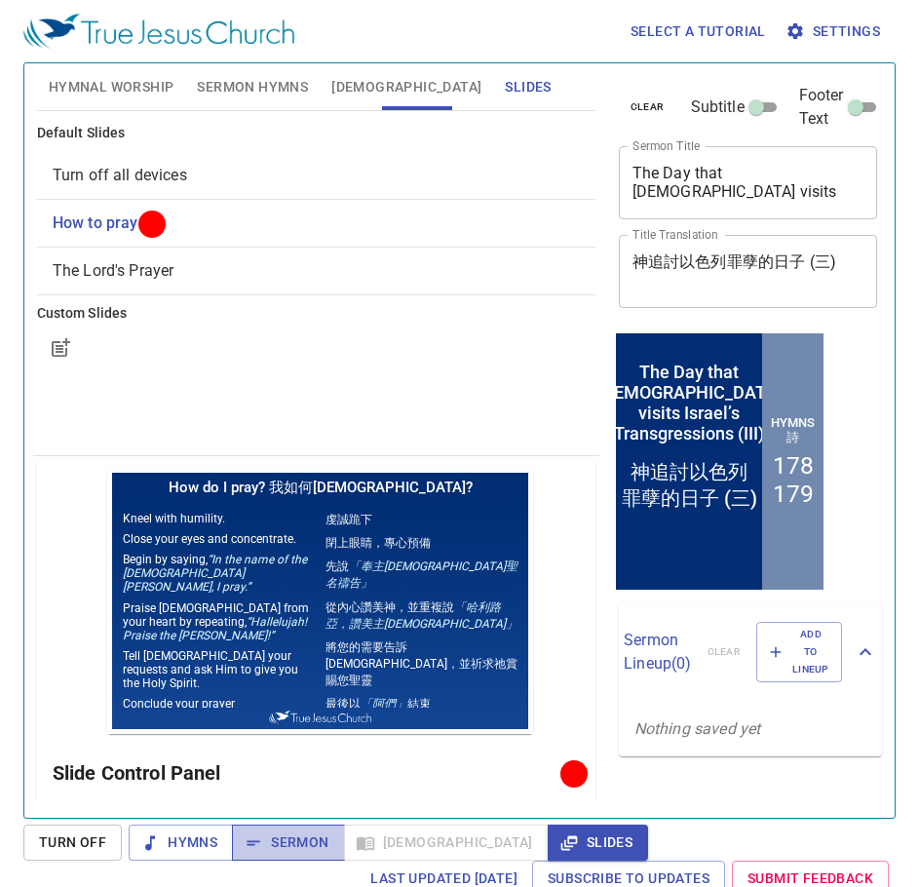
click at [305, 844] on span "Sermon" at bounding box center [287, 842] width 81 height 24
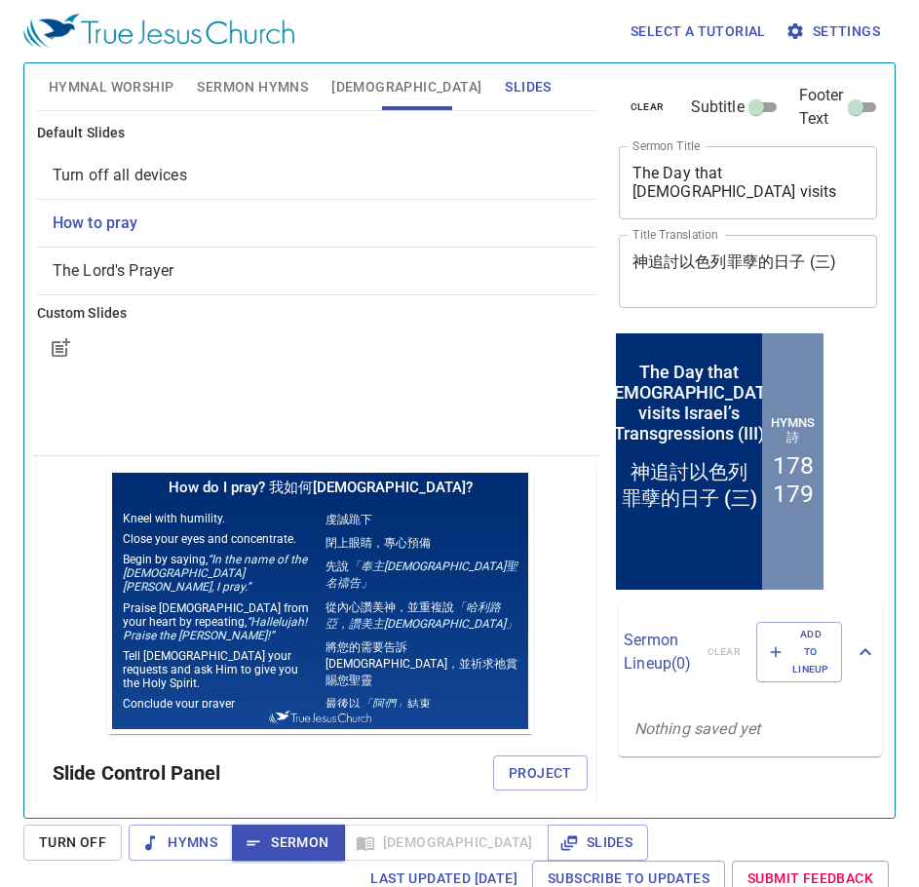
click at [347, 90] on span "[DEMOGRAPHIC_DATA]" at bounding box center [406, 87] width 150 height 24
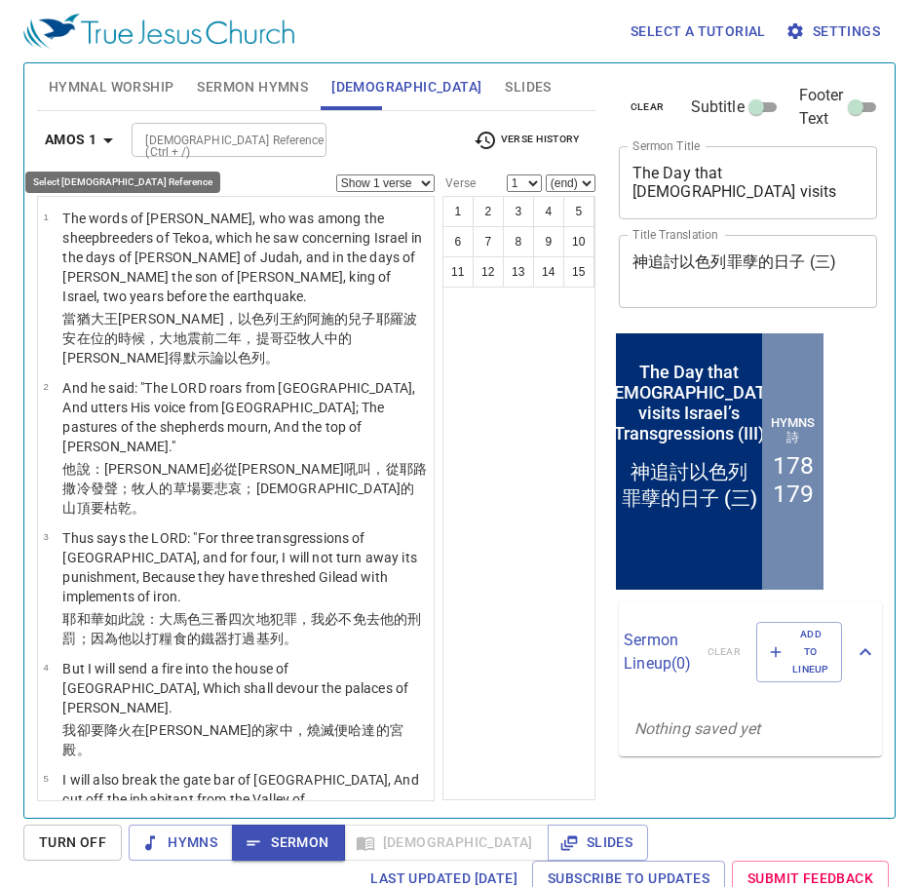
click at [91, 141] on b "Amos 1" at bounding box center [71, 140] width 52 height 24
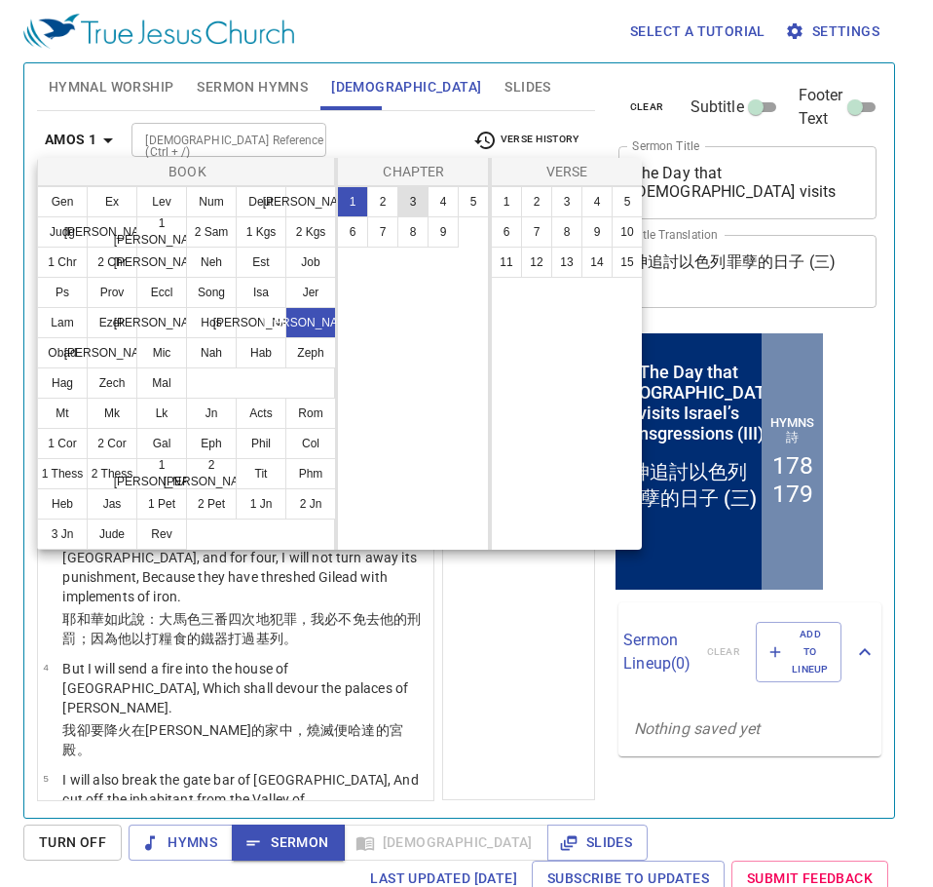
click at [408, 203] on button "3" at bounding box center [413, 201] width 31 height 31
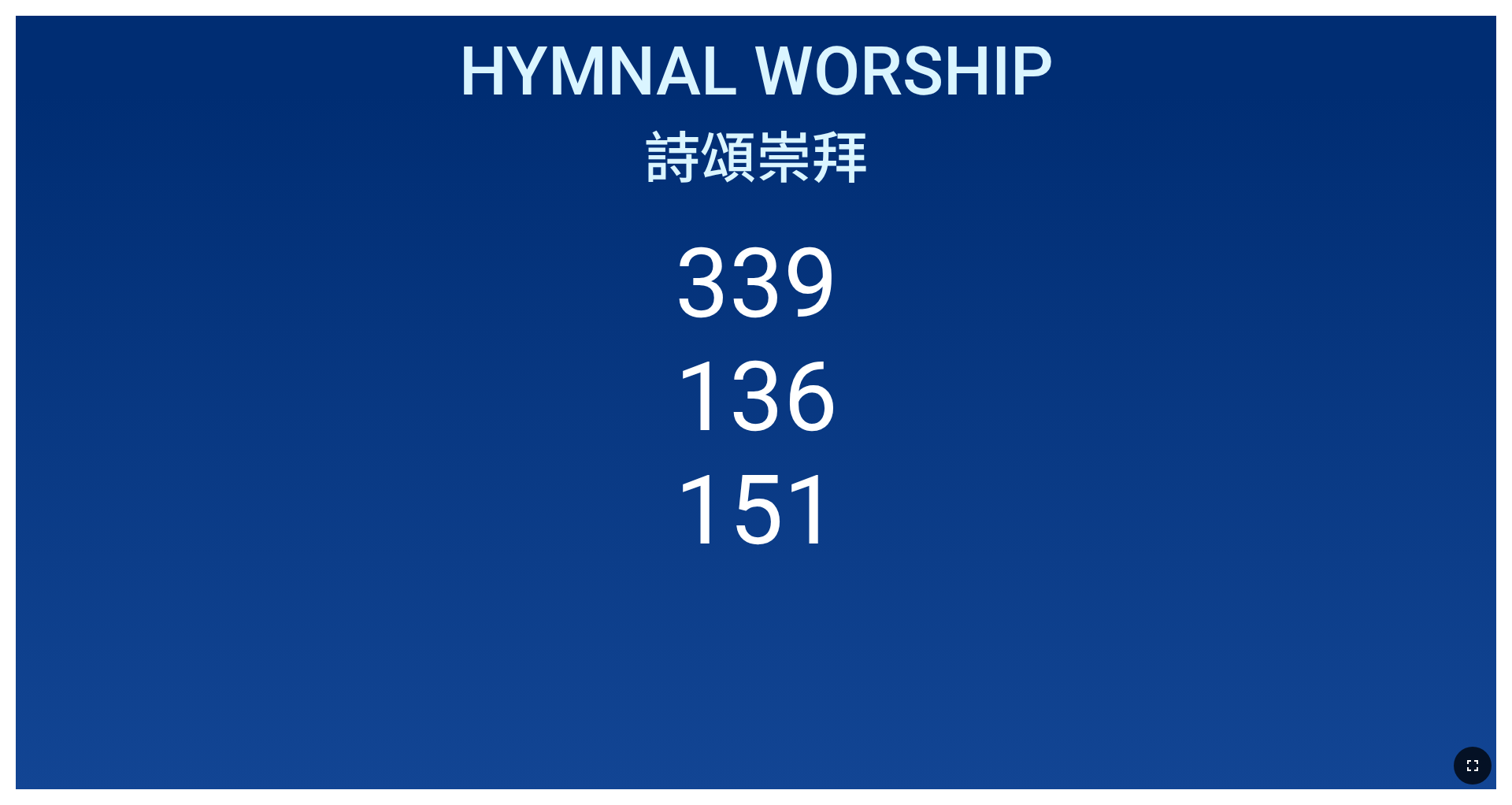
drag, startPoint x: 1486, startPoint y: 767, endPoint x: 1104, endPoint y: 735, distance: 383.3
click at [630, 503] on button "button" at bounding box center [1472, 765] width 38 height 38
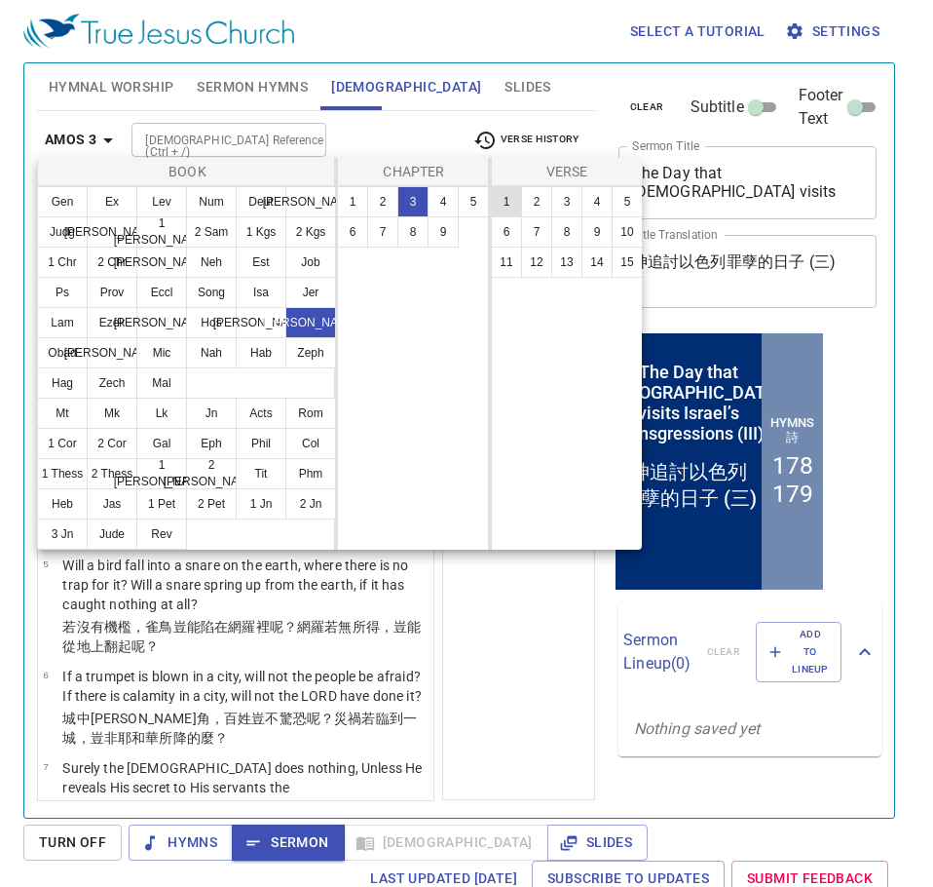
click at [509, 199] on button "1" at bounding box center [506, 201] width 31 height 31
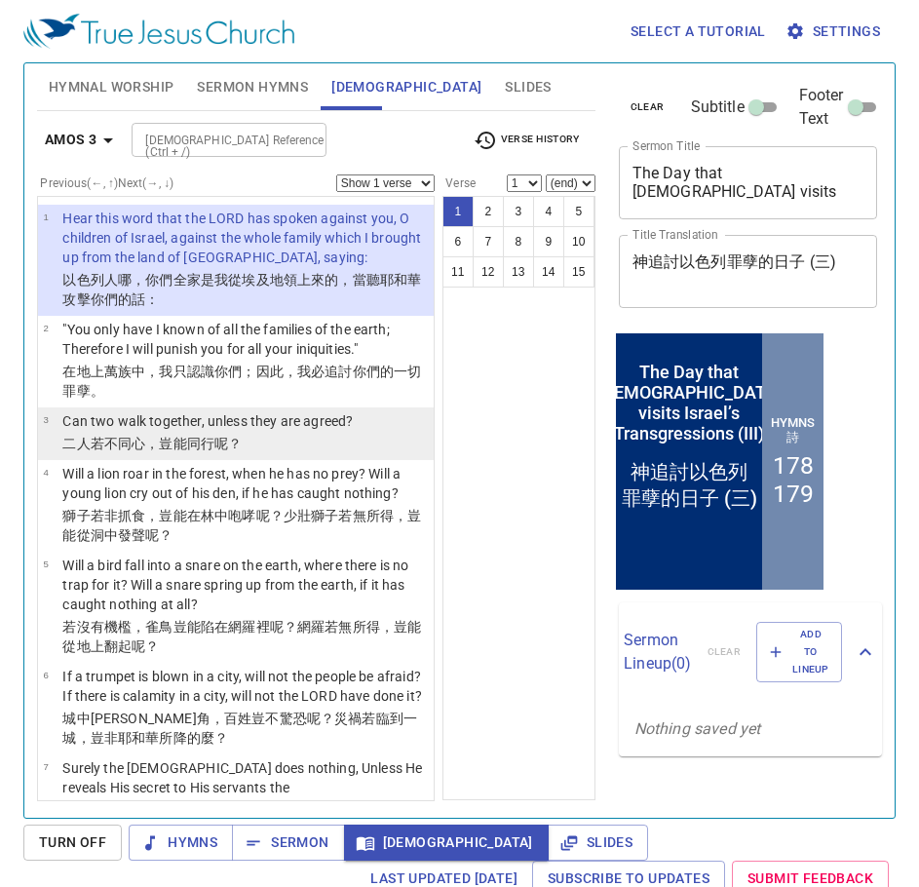
click at [293, 436] on p "二 人若不 同心 ，豈能同 行呢 ？" at bounding box center [207, 443] width 290 height 19
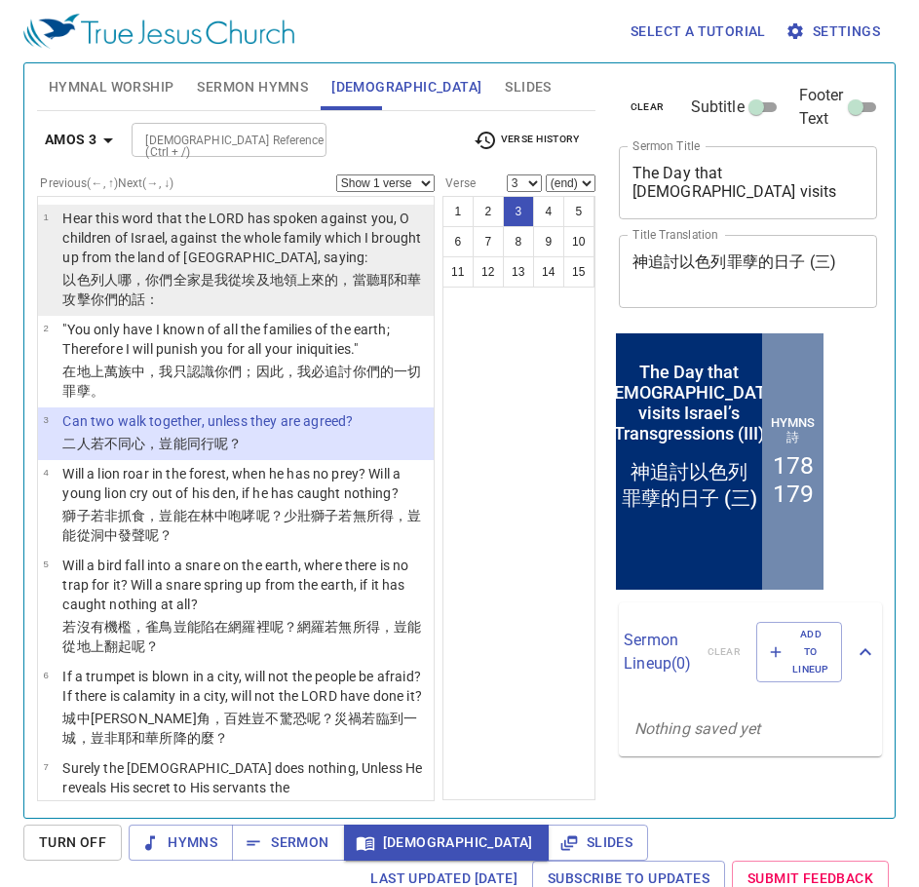
click at [329, 256] on p "Hear this word that the LORD has spoken against you, O children of Israel, agai…" at bounding box center [244, 238] width 365 height 58
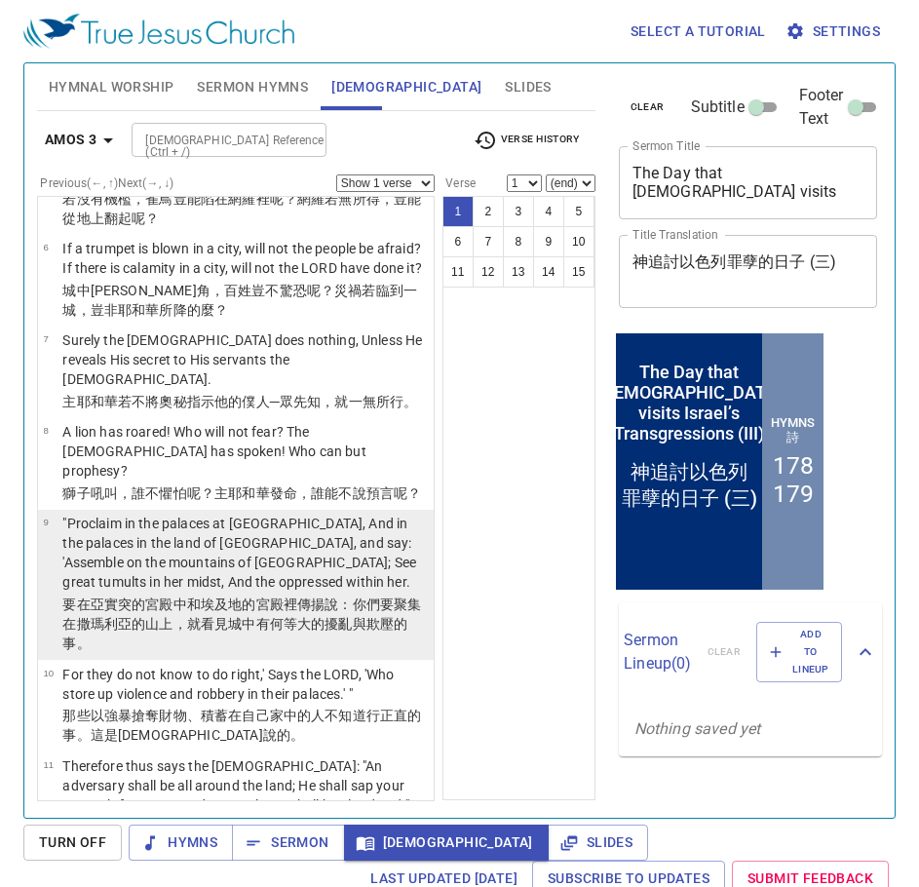
scroll to position [487, 0]
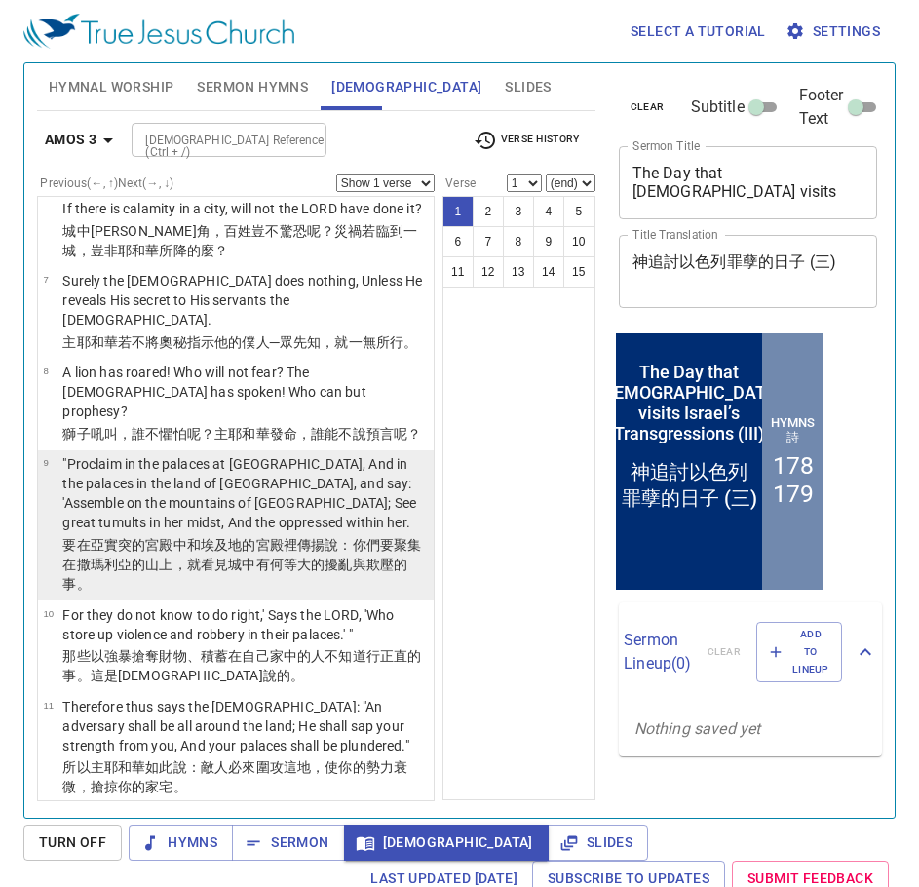
click at [239, 522] on p ""Proclaim in the palaces at [GEOGRAPHIC_DATA], And in the palaces in the land o…" at bounding box center [244, 493] width 365 height 78
select select "9"
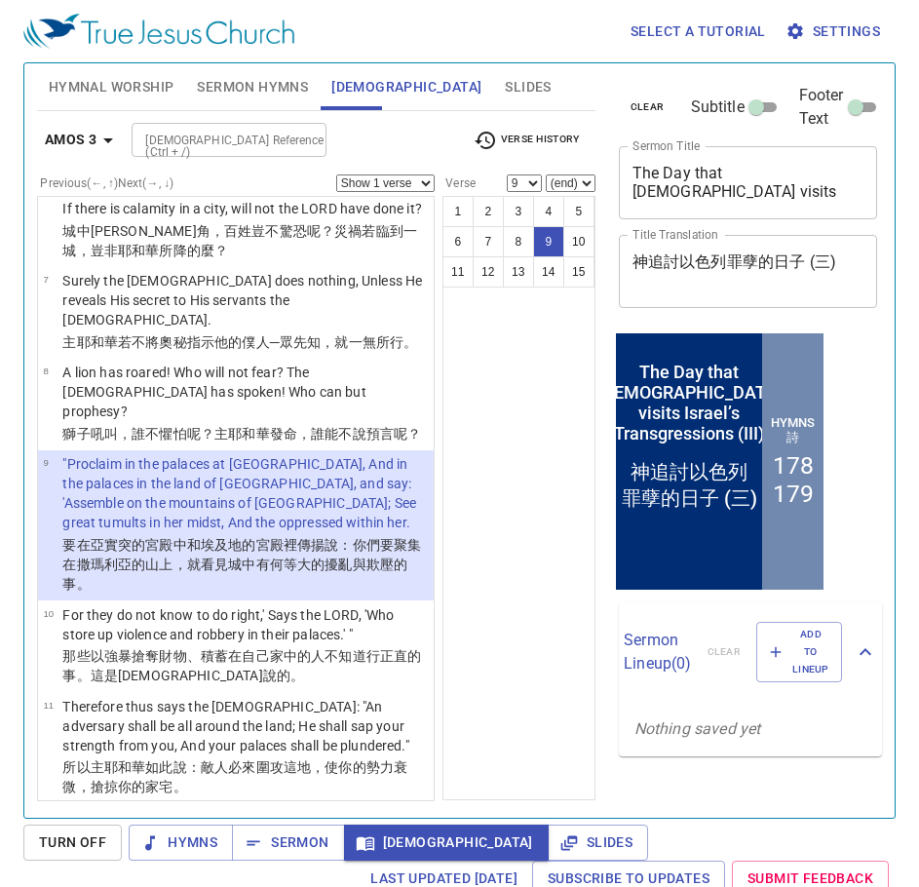
click at [364, 180] on select "Show 1 verse Show 2 verses Show 3 verses Show 4 verses Show 5 verses" at bounding box center [385, 183] width 98 height 18
select select "2"
click at [336, 174] on select "Show 1 verse Show 2 verses Show 3 verses Show 4 verses Show 5 verses" at bounding box center [385, 183] width 98 height 18
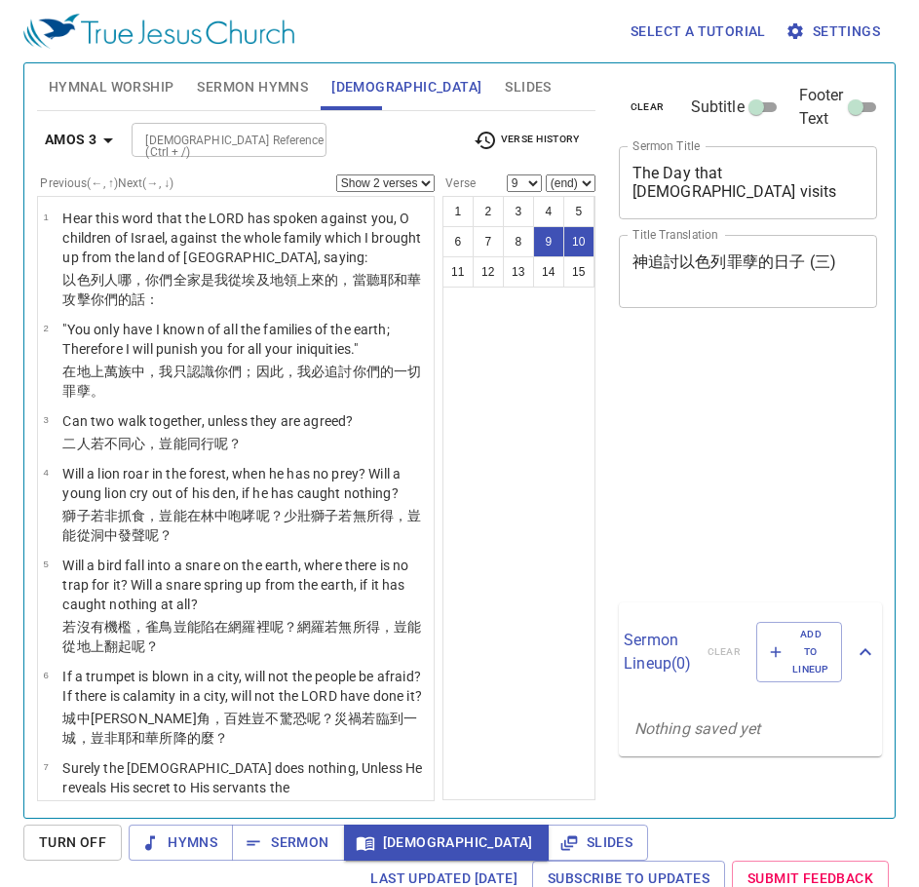
select select "2"
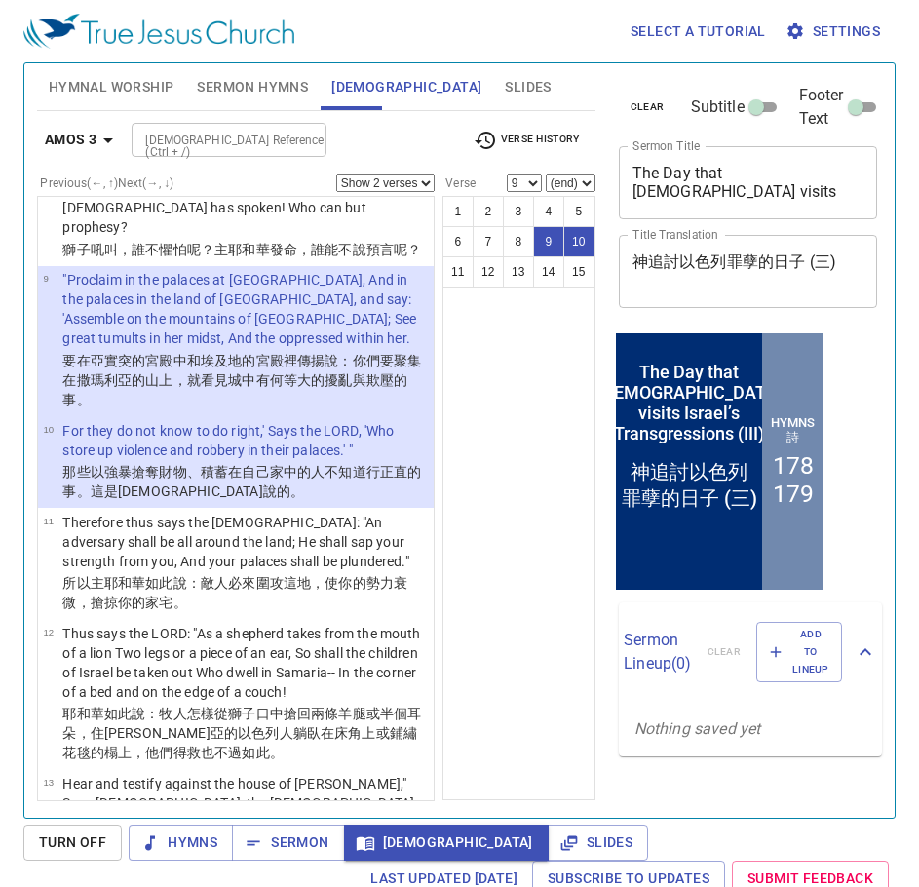
scroll to position [682, 0]
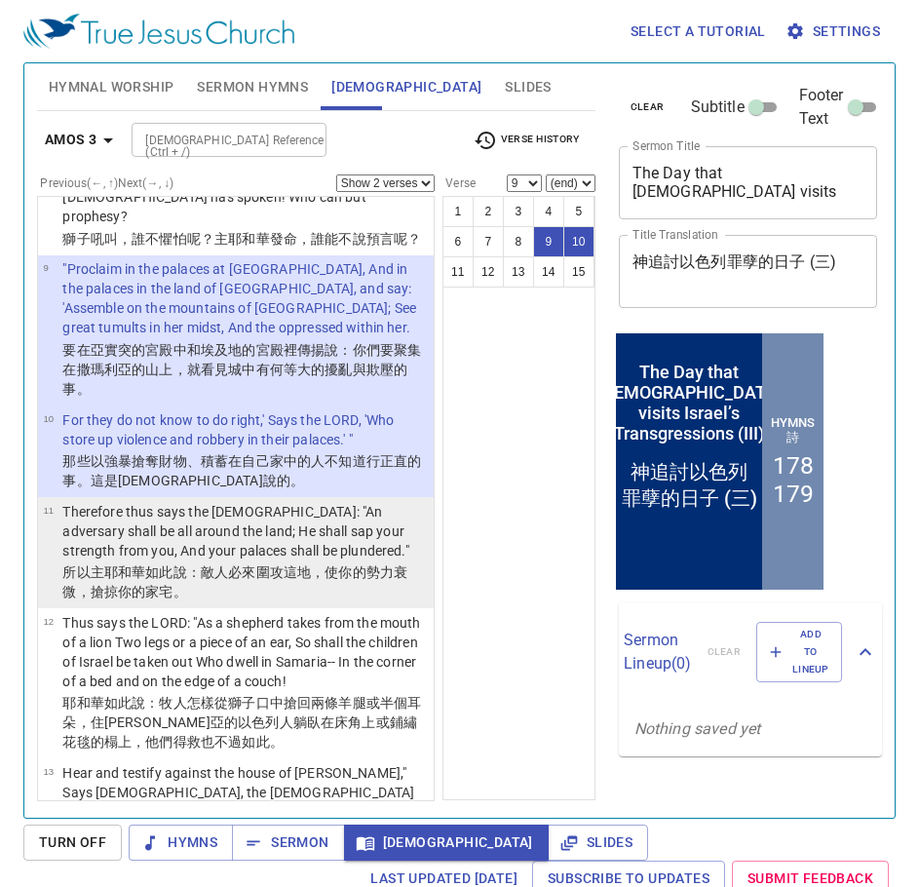
click at [211, 560] on p "Therefore thus says the [DEMOGRAPHIC_DATA]: "An adversary shall be all around t…" at bounding box center [244, 531] width 365 height 58
select select "11"
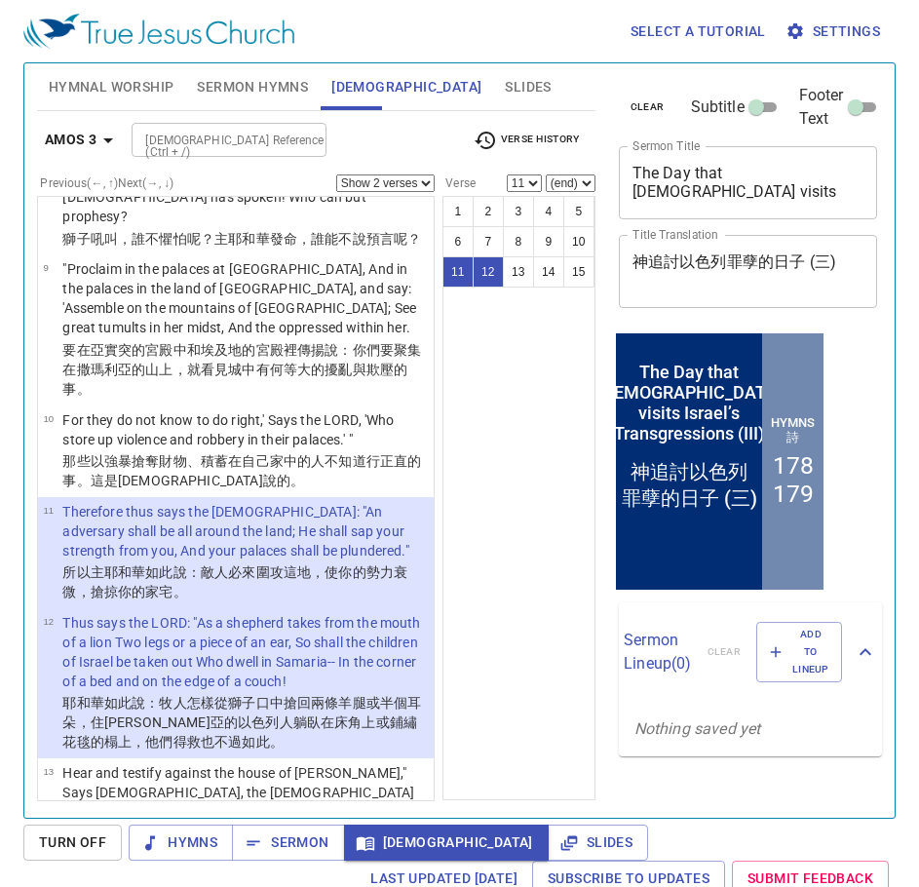
drag, startPoint x: 402, startPoint y: 176, endPoint x: 413, endPoint y: 183, distance: 12.7
click at [407, 176] on select "Show 1 verse Show 2 verses Show 3 verses Show 4 verses Show 5 verses" at bounding box center [385, 183] width 98 height 18
select select "1"
click at [336, 174] on select "Show 1 verse Show 2 verses Show 3 verses Show 4 verses Show 5 verses" at bounding box center [385, 183] width 98 height 18
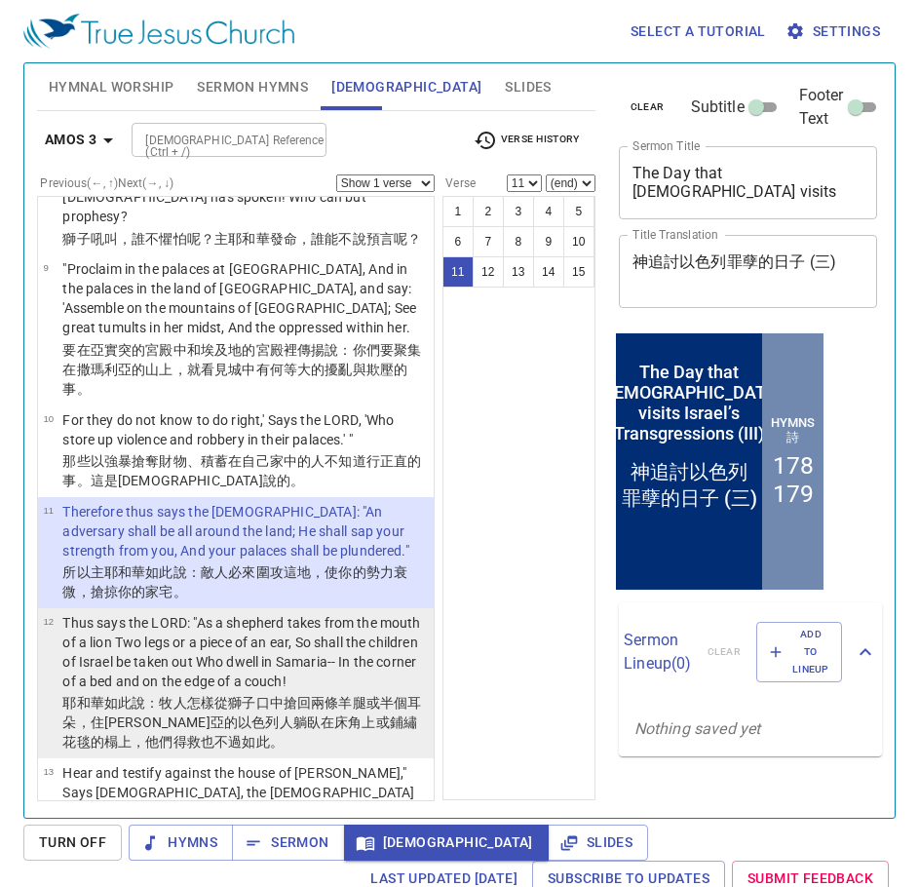
click at [191, 677] on p "Thus says the LORD: "As a shepherd takes from the mouth of a lion Two legs or a…" at bounding box center [244, 652] width 365 height 78
select select "12"
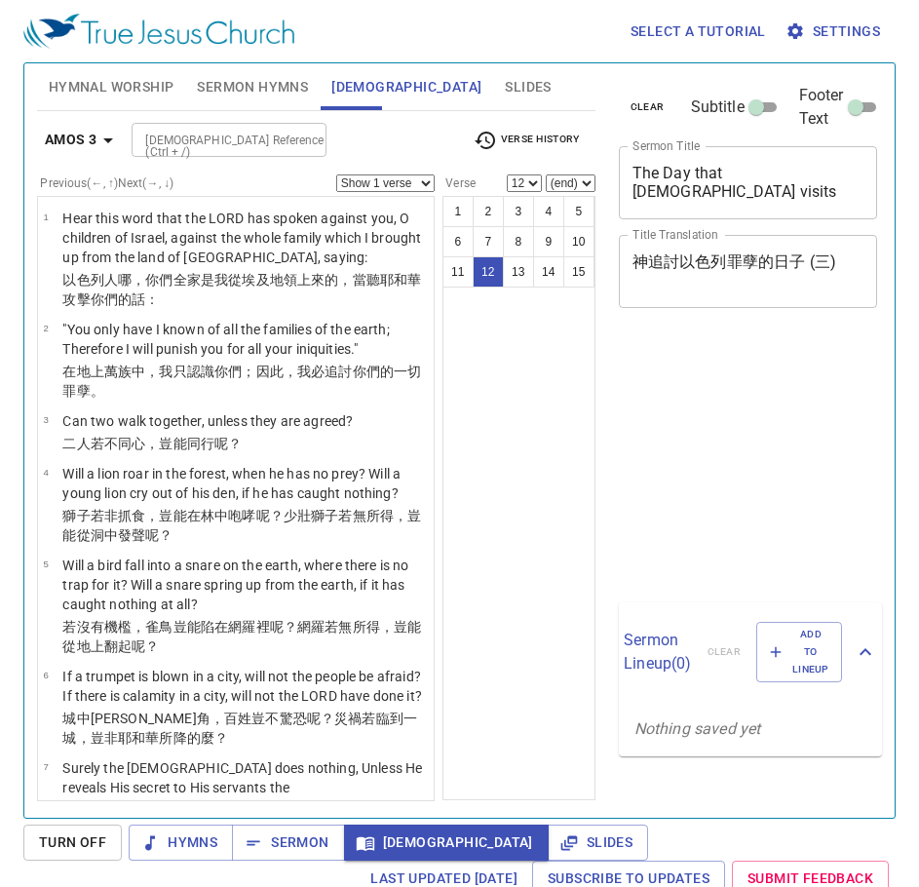
select select "12"
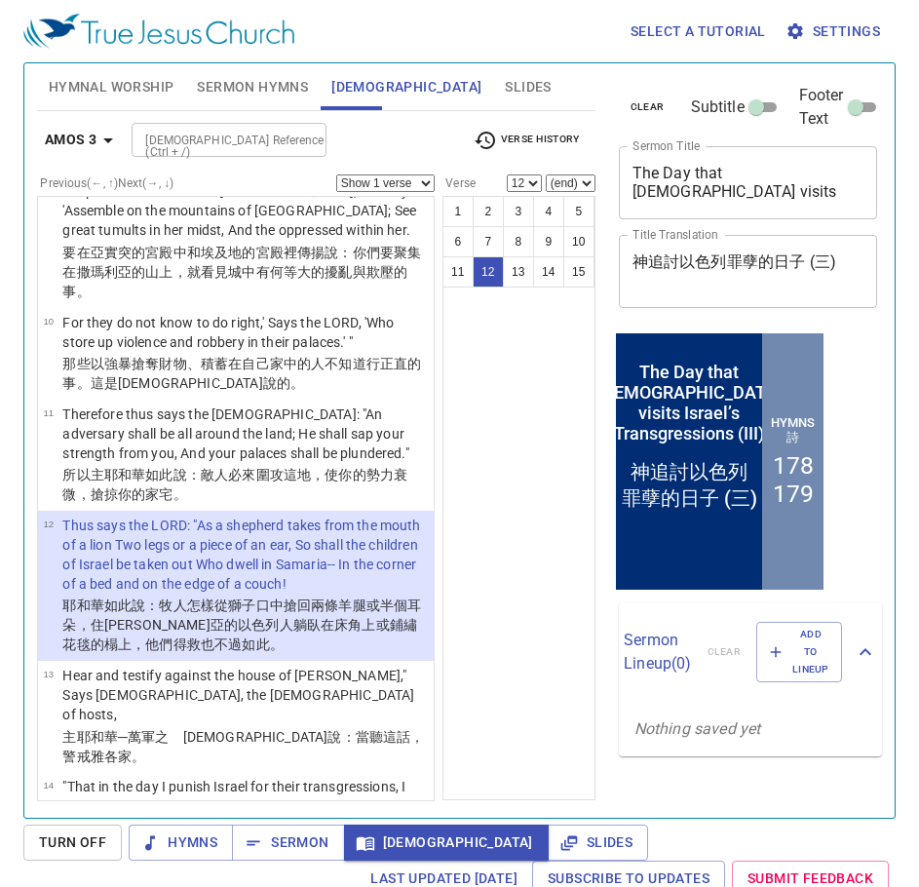
scroll to position [877, 0]
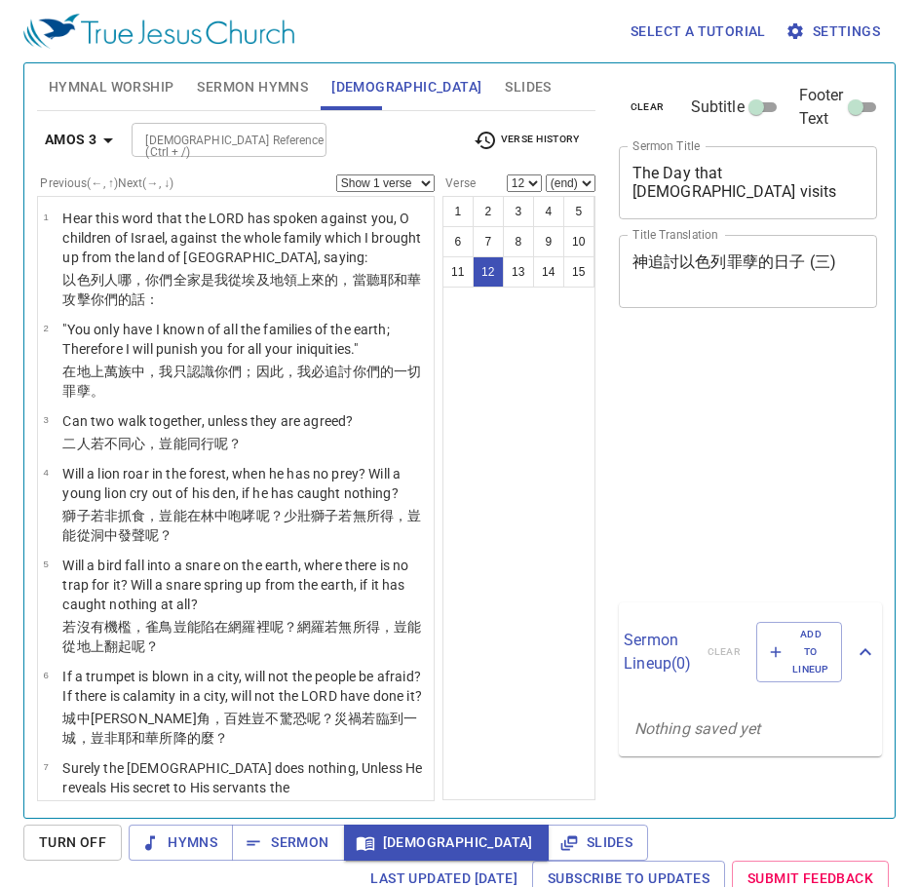
select select "12"
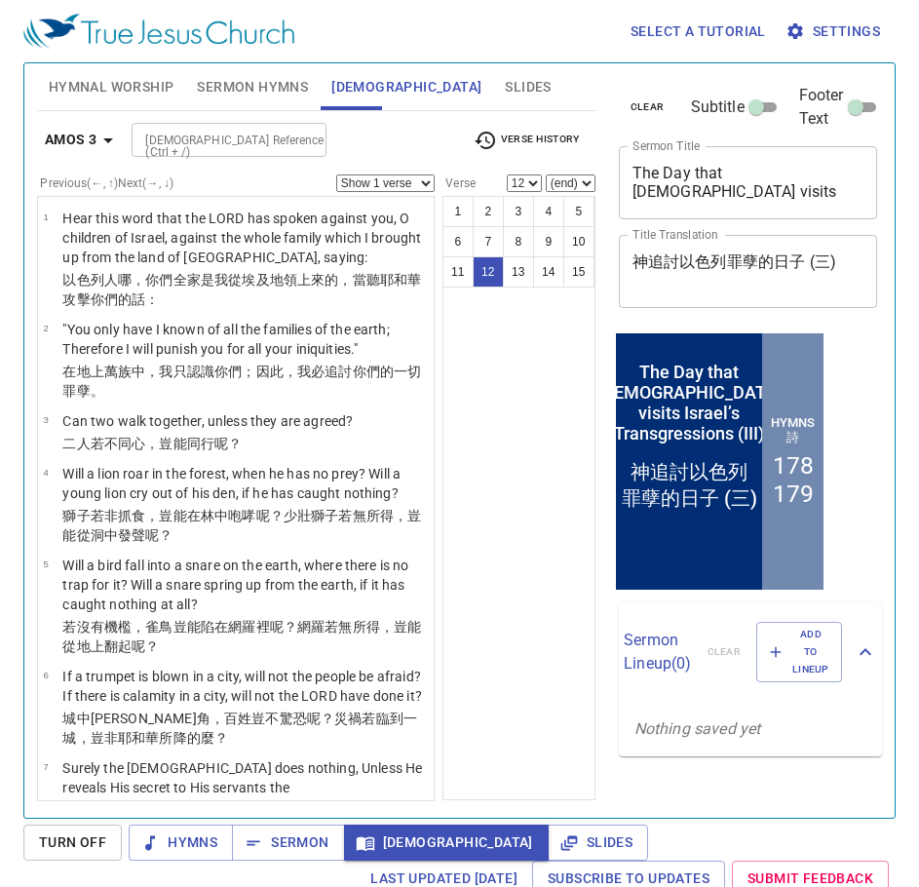
scroll to position [877, 0]
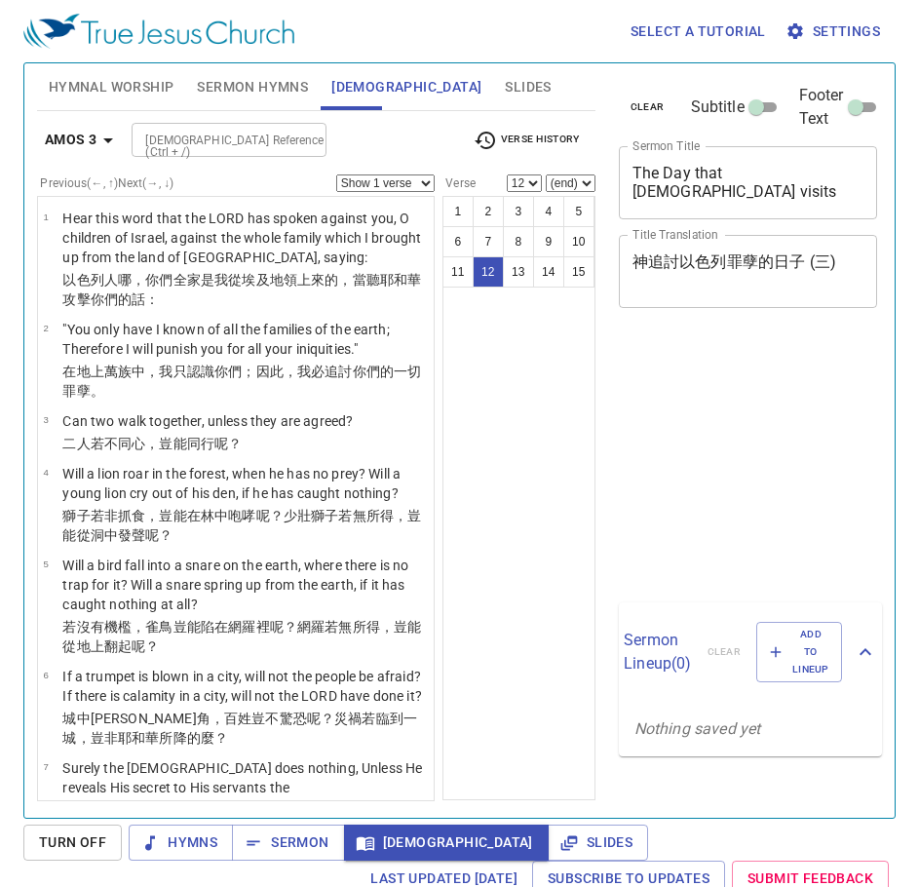
select select "12"
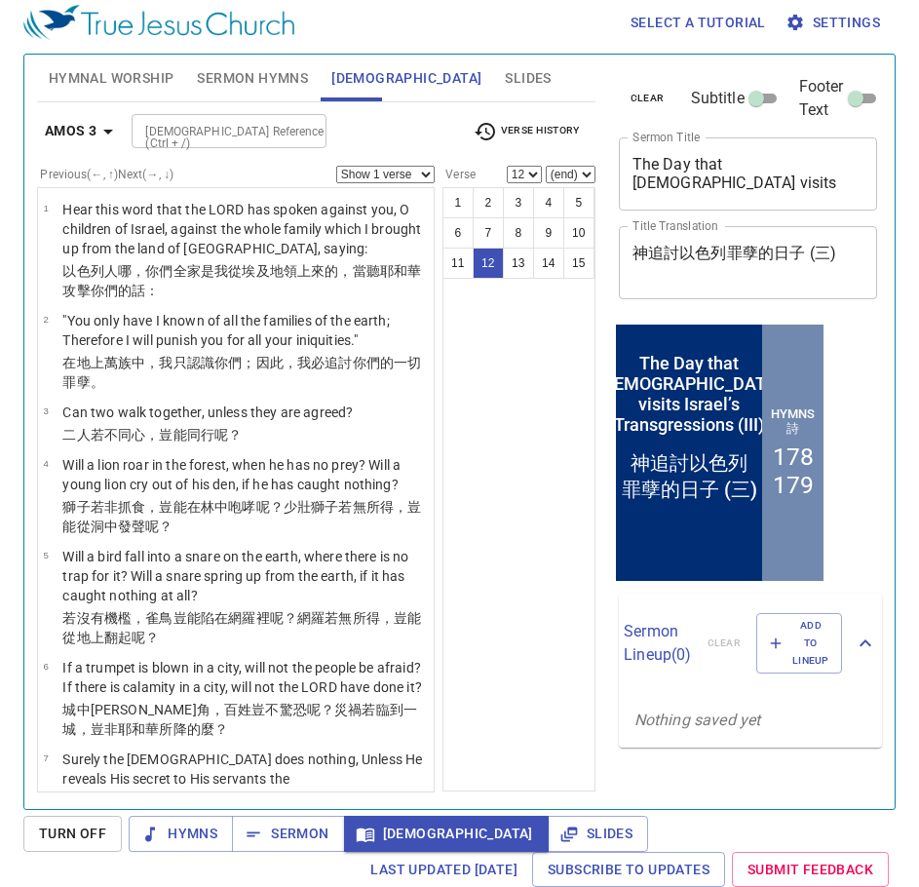
scroll to position [963, 0]
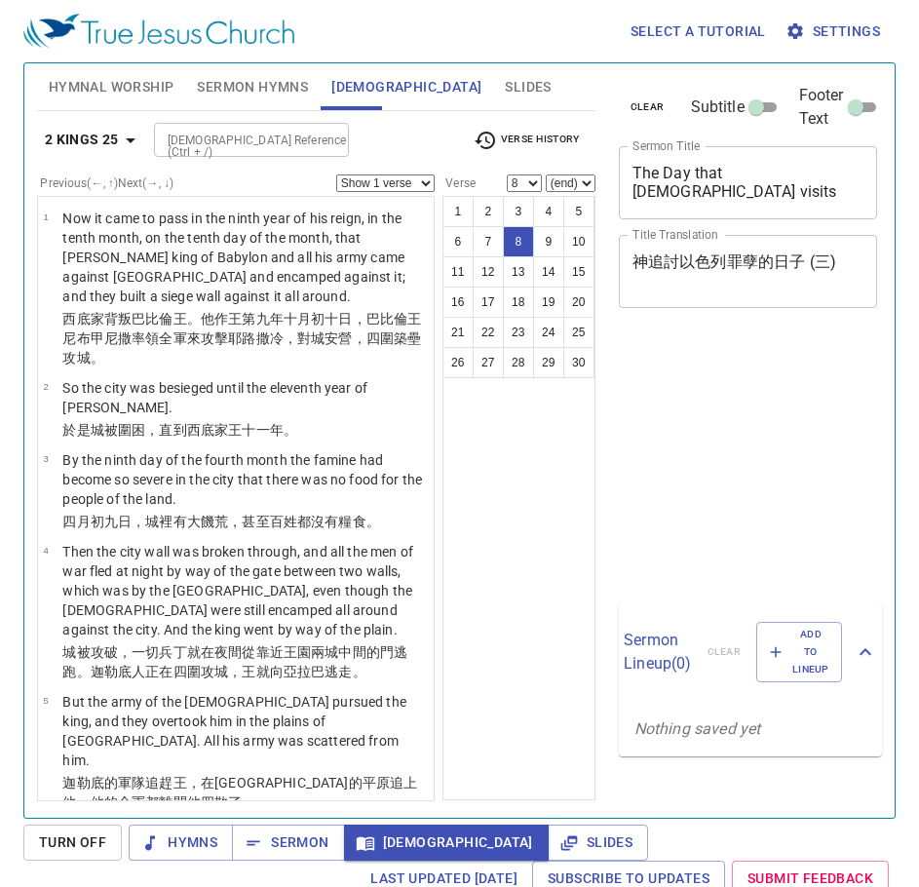
select select "8"
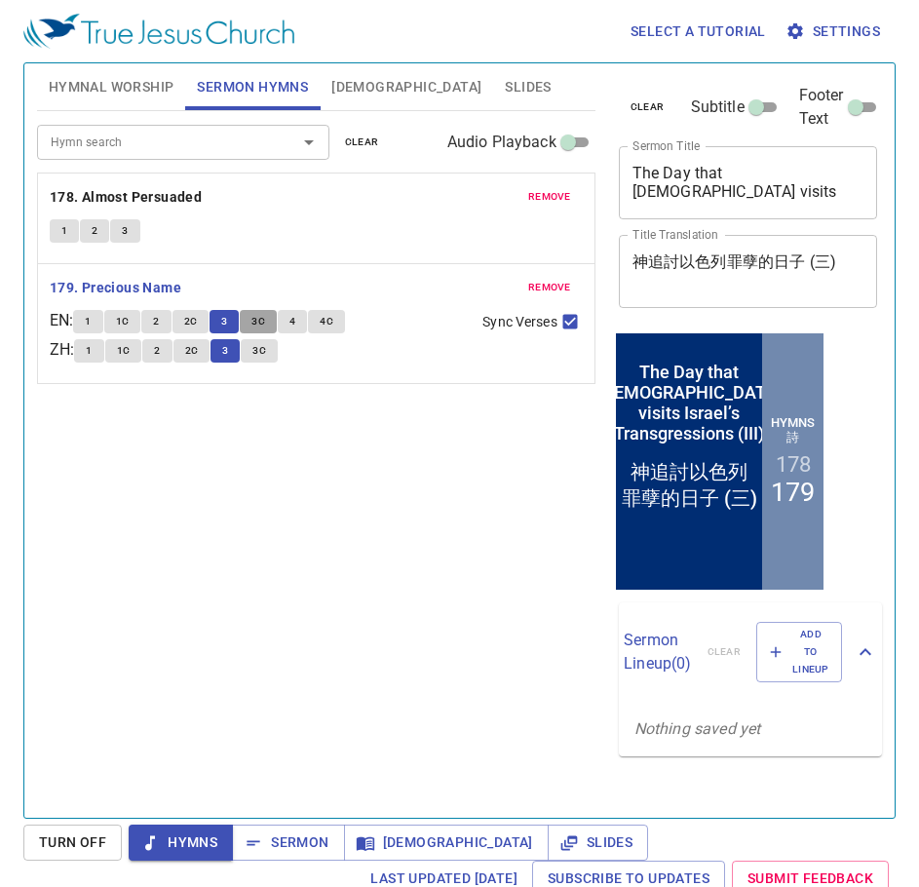
click at [265, 323] on span "3C" at bounding box center [258, 322] width 14 height 18
drag, startPoint x: 496, startPoint y: 827, endPoint x: 481, endPoint y: 817, distance: 18.1
click at [548, 826] on button "Slides" at bounding box center [598, 842] width 100 height 36
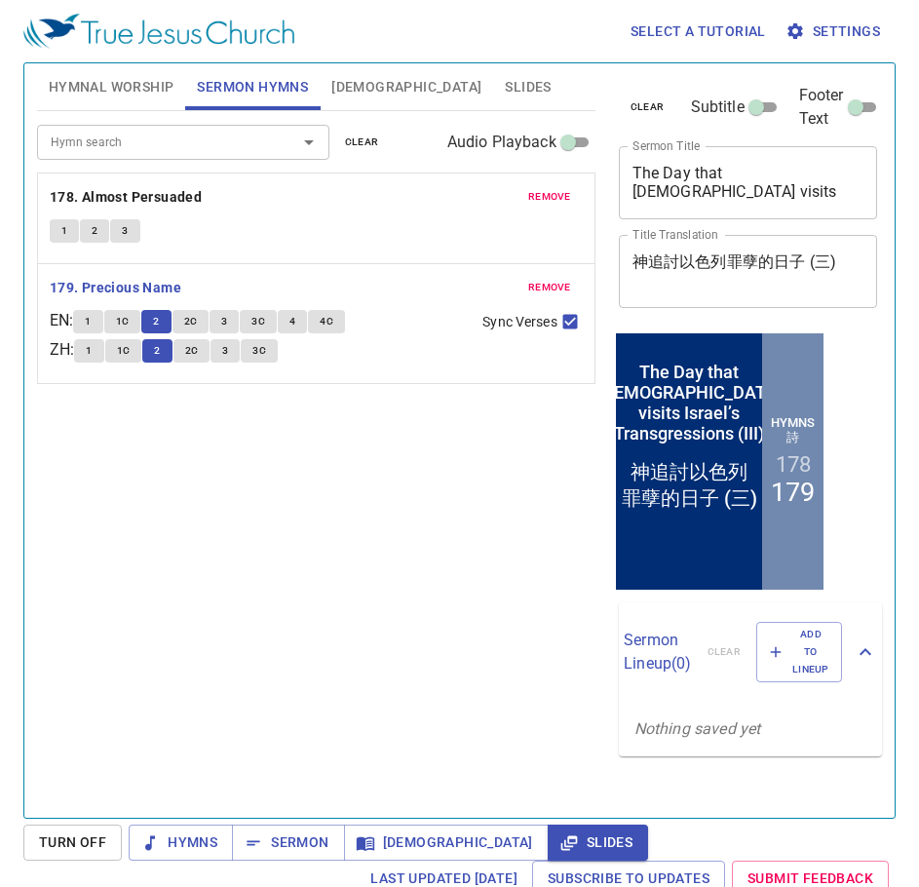
click at [159, 315] on span "2" at bounding box center [156, 322] width 6 height 18
click at [563, 842] on span "Slides" at bounding box center [597, 842] width 69 height 24
click at [505, 93] on span "Slides" at bounding box center [528, 87] width 46 height 24
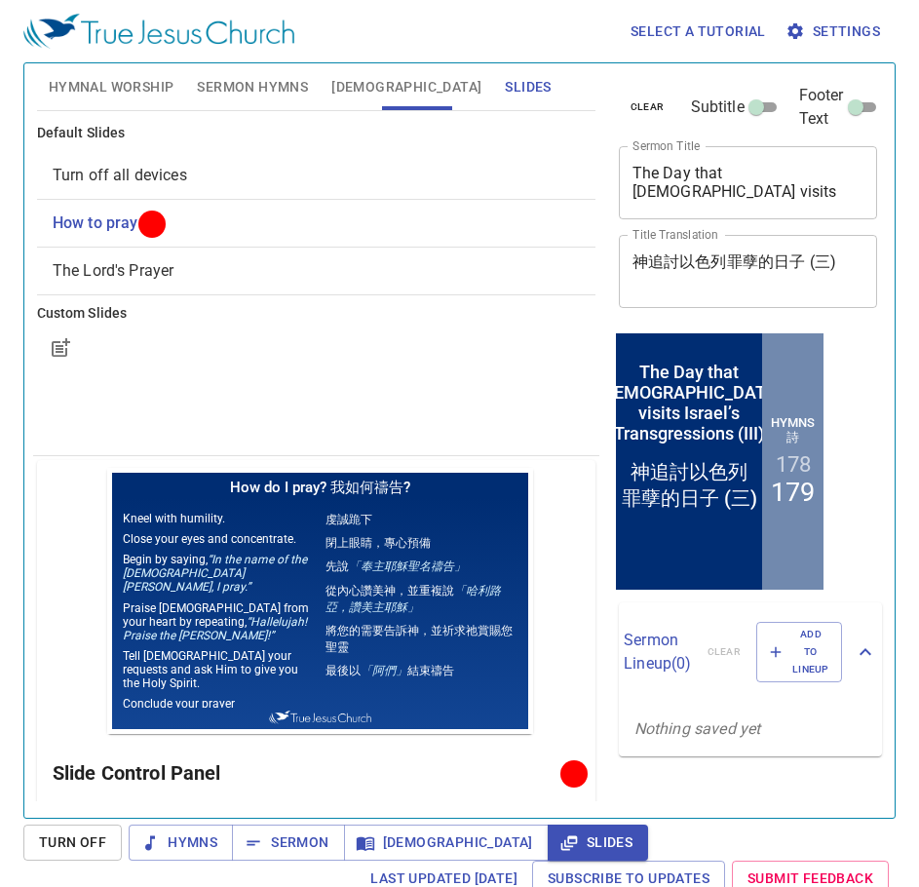
click at [134, 261] on span "The Lord's Prayer" at bounding box center [114, 270] width 122 height 19
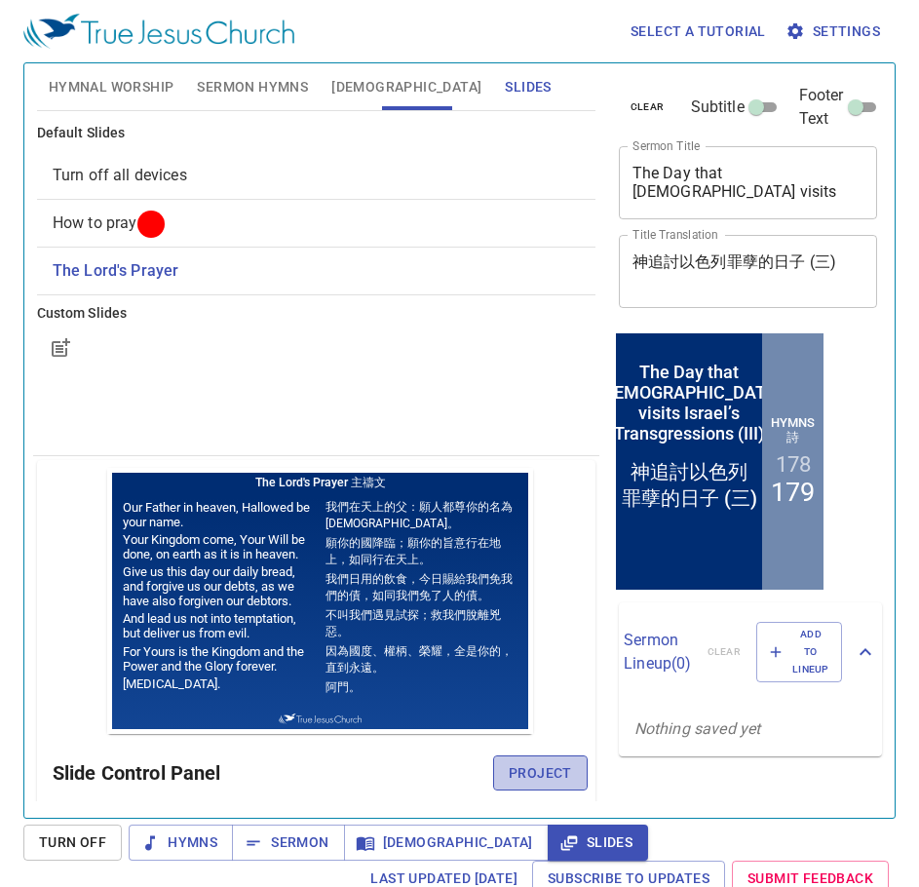
click at [513, 761] on span "Project" at bounding box center [540, 773] width 63 height 24
click at [286, 838] on span "Sermon" at bounding box center [287, 842] width 81 height 24
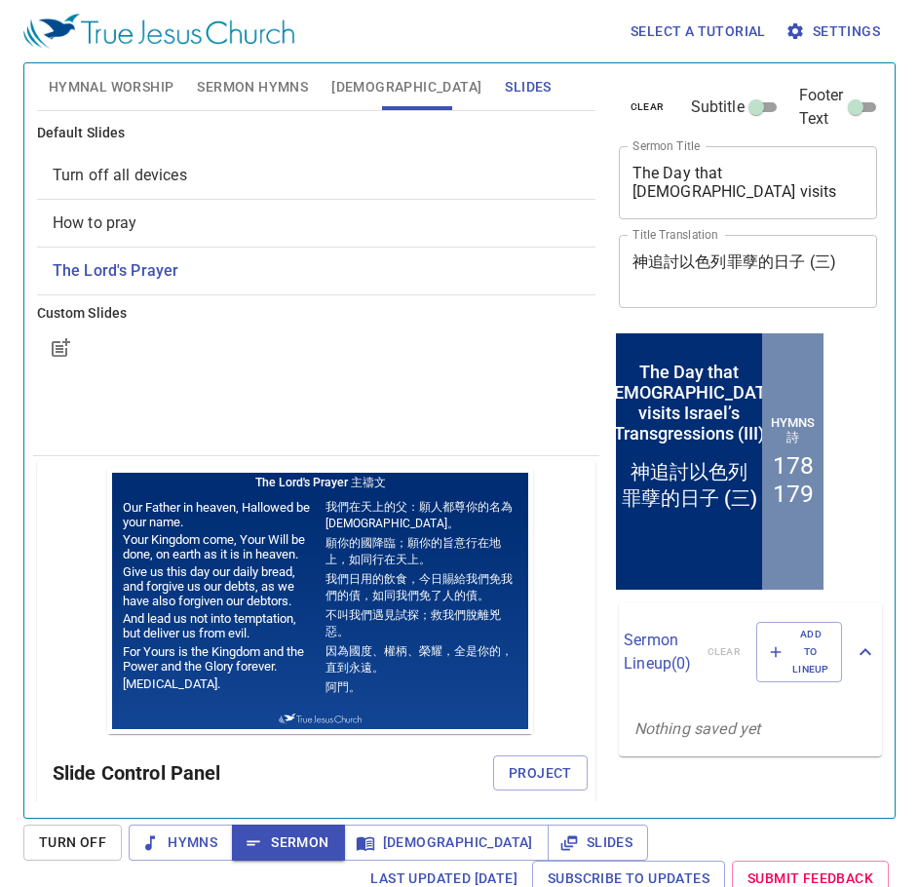
scroll to position [97, 0]
